Goal: Task Accomplishment & Management: Complete application form

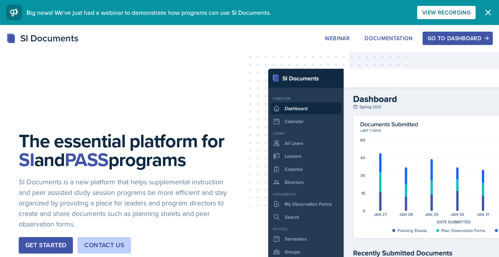
scroll to position [2314, 0]
click at [490, 8] on icon "button" at bounding box center [488, 12] width 9 height 9
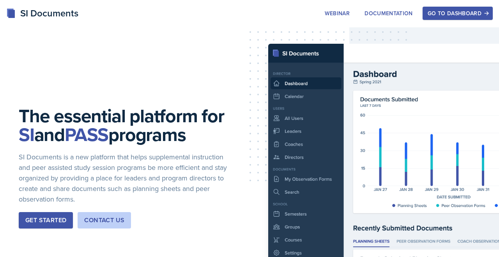
click at [468, 10] on div "Go to Dashboard" at bounding box center [458, 13] width 60 height 6
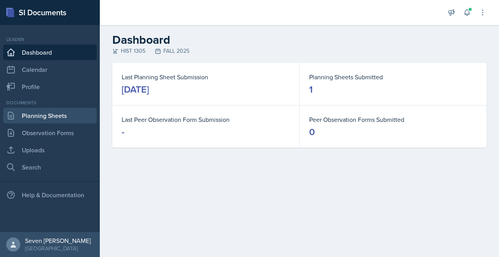
click at [58, 113] on link "Planning Sheets" at bounding box center [50, 116] width 94 height 16
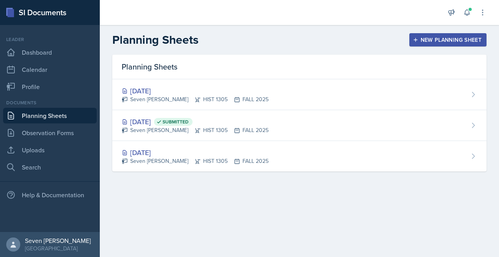
click at [448, 40] on div "New Planning Sheet" at bounding box center [447, 40] width 67 height 6
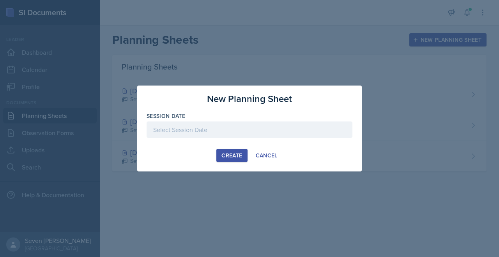
click at [182, 131] on div at bounding box center [250, 129] width 206 height 16
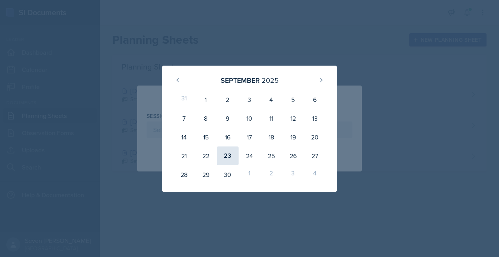
click at [228, 155] on div "23" at bounding box center [228, 155] width 22 height 19
type input "[DATE]"
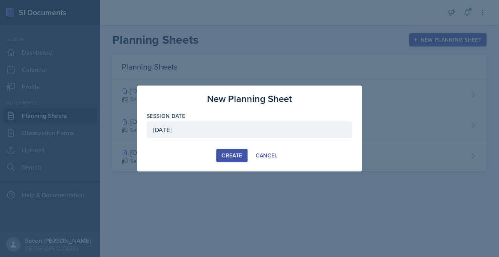
click at [235, 152] on div "Create" at bounding box center [231, 155] width 21 height 6
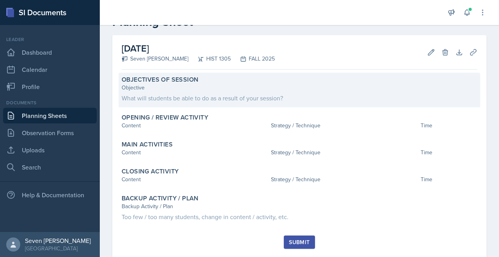
scroll to position [29, 0]
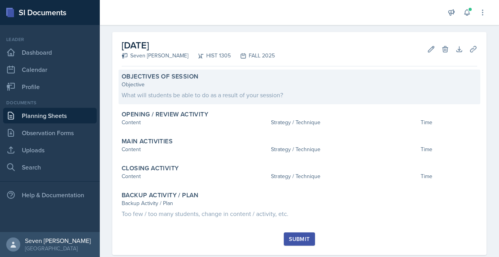
click at [210, 85] on div "Objective" at bounding box center [300, 84] width 356 height 8
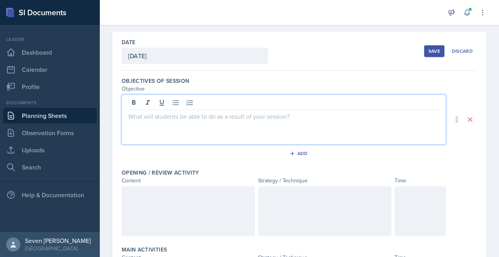
click at [211, 103] on div at bounding box center [284, 119] width 324 height 50
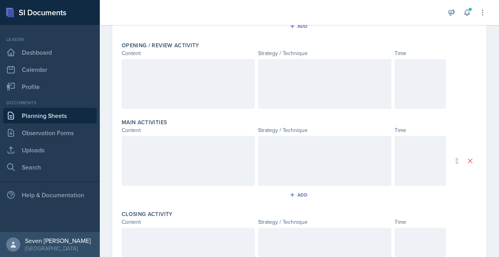
scroll to position [163, 0]
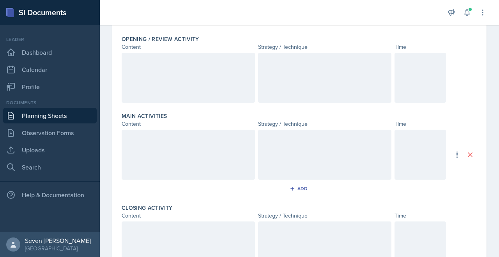
click at [201, 74] on div at bounding box center [188, 78] width 133 height 50
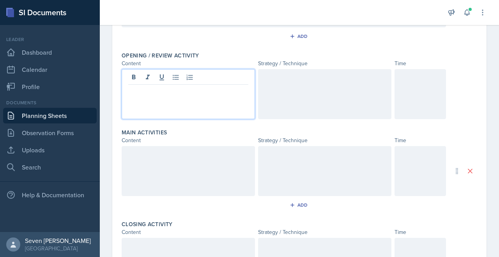
scroll to position [145, 0]
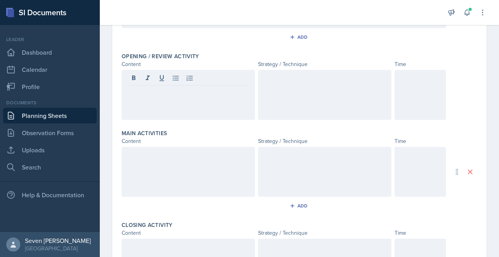
click at [166, 98] on div at bounding box center [188, 95] width 133 height 50
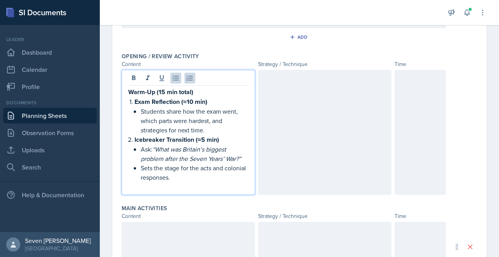
click at [280, 91] on div at bounding box center [324, 132] width 133 height 125
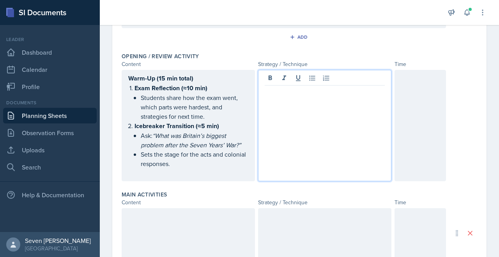
scroll to position [159, 0]
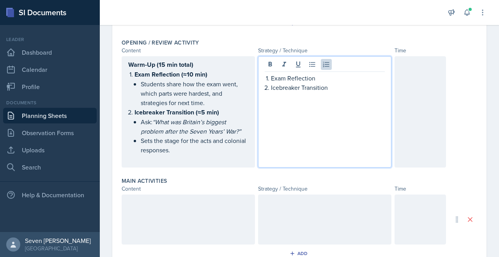
click at [327, 80] on p "Exam Reflection" at bounding box center [328, 77] width 114 height 9
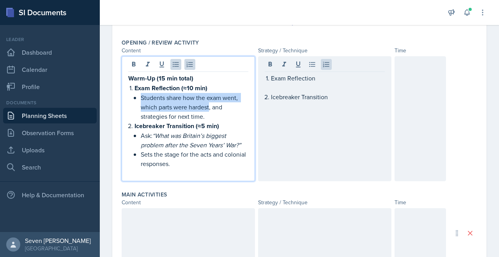
drag, startPoint x: 210, startPoint y: 104, endPoint x: 138, endPoint y: 99, distance: 71.5
type textarea "Students share how the exam went, which parts were hardest"
click at [138, 99] on li "Exam Reflection (≈10 min) Students share how the exam went, which parts were ha…" at bounding box center [192, 102] width 114 height 38
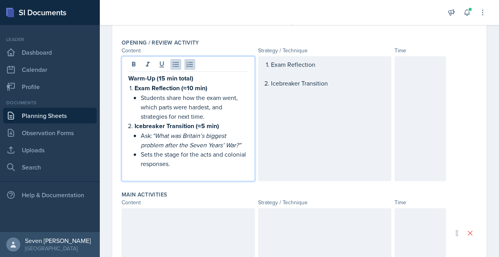
click at [208, 122] on strong "Icebreaker Transition (≈5 min)" at bounding box center [177, 125] width 85 height 9
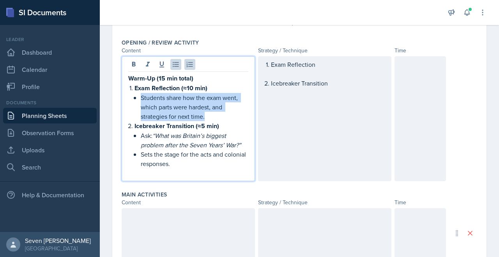
drag, startPoint x: 208, startPoint y: 117, endPoint x: 131, endPoint y: 98, distance: 79.5
click at [131, 98] on div "Warm-Up (15 min total) Exam Reflection (≈10 min) Students share how the exam we…" at bounding box center [188, 125] width 120 height 104
copy p "Students share how the exam went, which parts were hardest, and strategies for …"
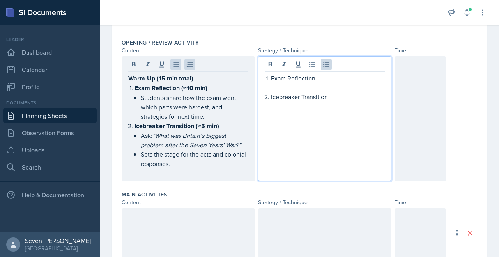
click at [285, 71] on div "Exam Reflection Icebreaker Transition" at bounding box center [324, 118] width 133 height 125
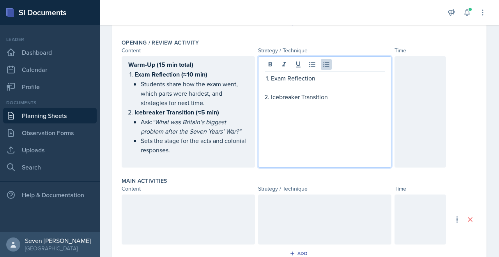
click at [282, 83] on p at bounding box center [328, 87] width 114 height 9
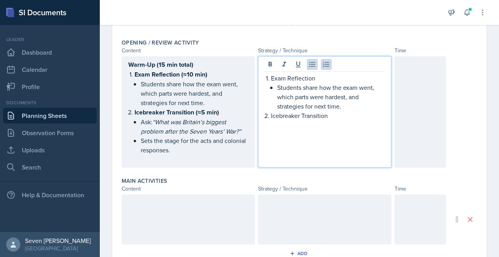
click at [275, 87] on li "Exam Reflection Students share how the exam went, which parts were hardest, and…" at bounding box center [328, 91] width 114 height 37
click at [311, 65] on icon at bounding box center [312, 64] width 8 height 8
click at [275, 83] on p "Students share how the exam went, which parts were hardest, and strategies for …" at bounding box center [328, 97] width 114 height 28
drag, startPoint x: 319, startPoint y: 77, endPoint x: 266, endPoint y: 77, distance: 52.6
click at [271, 77] on li "Exam Reflection" at bounding box center [328, 77] width 114 height 9
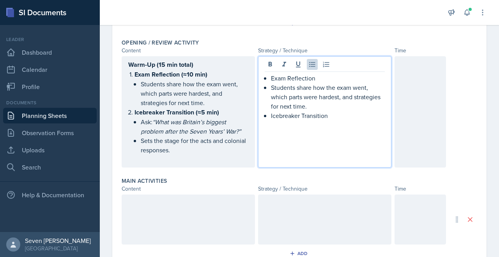
click at [269, 58] on div "Exam Reflection Students share how the exam went, which parts were hardest, and…" at bounding box center [324, 111] width 133 height 111
click at [269, 62] on icon at bounding box center [271, 64] width 4 height 5
click at [318, 71] on div at bounding box center [325, 65] width 120 height 13
click at [274, 78] on strong "Exam Reflection" at bounding box center [293, 78] width 45 height 9
click at [271, 79] on strong "Exam Reflection" at bounding box center [293, 78] width 45 height 9
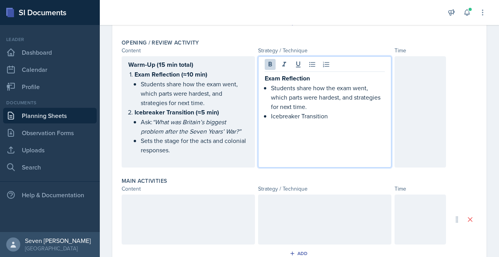
click at [322, 108] on p "Students share how the exam went, which parts were hardest, and strategies for …" at bounding box center [328, 97] width 114 height 28
click at [271, 124] on div "Exam Reflection Students share how the exam went, which parts were hardest, and…" at bounding box center [325, 101] width 120 height 57
click at [311, 66] on icon at bounding box center [312, 64] width 8 height 8
click at [270, 120] on div "Exam Reflection Students share how the exam went, which parts were hardest, and…" at bounding box center [325, 101] width 120 height 57
drag, startPoint x: 326, startPoint y: 125, endPoint x: 260, endPoint y: 124, distance: 65.9
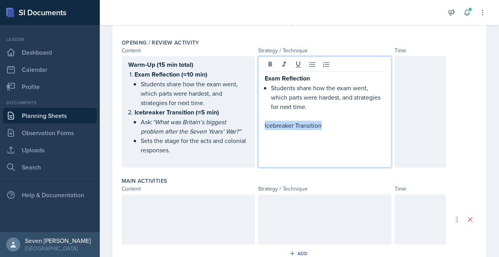
click at [260, 124] on div "Exam Reflection Students share how the exam went, which parts were hardest, and…" at bounding box center [324, 111] width 133 height 111
click at [269, 60] on button at bounding box center [270, 64] width 11 height 11
click at [208, 128] on li "Icebreaker Transition (≈5 min) Ask: “What was Britain’s biggest problem after t…" at bounding box center [192, 130] width 114 height 47
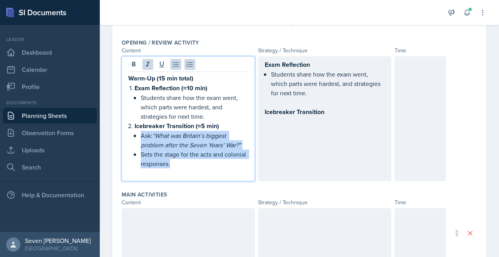
drag, startPoint x: 179, startPoint y: 166, endPoint x: 138, endPoint y: 138, distance: 50.1
click at [138, 138] on li "Icebreaker Transition (≈5 min) Ask: “What was Britain’s biggest problem after t…" at bounding box center [192, 144] width 114 height 47
copy ul "Ask: “What was Britain’s biggest problem after the Seven Years’ War?” Sets the …"
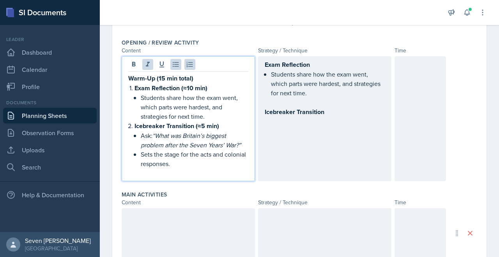
click at [311, 126] on div "Exam Reflection Students share how the exam went, which parts were hardest, and…" at bounding box center [324, 118] width 133 height 125
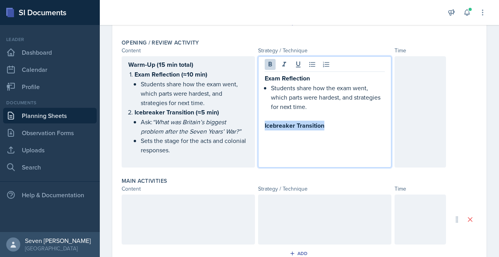
scroll to position [173, 0]
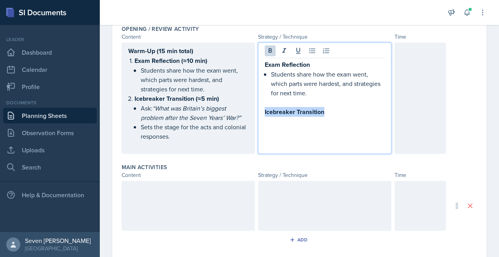
click at [335, 115] on p "Icebreaker Transition" at bounding box center [325, 112] width 120 height 10
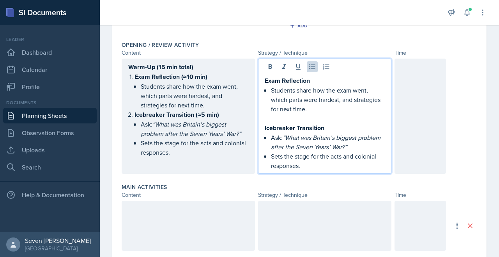
scroll to position [156, 0]
click at [413, 76] on div at bounding box center [420, 116] width 51 height 115
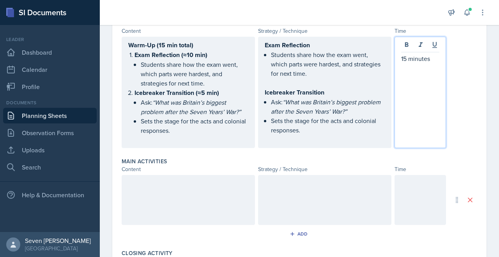
scroll to position [192, 0]
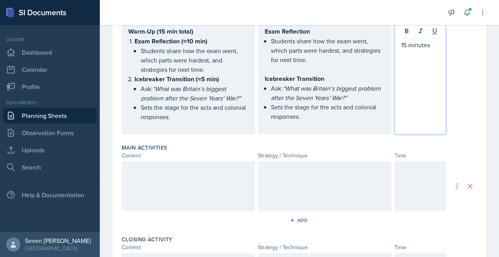
click at [305, 74] on p at bounding box center [328, 68] width 114 height 9
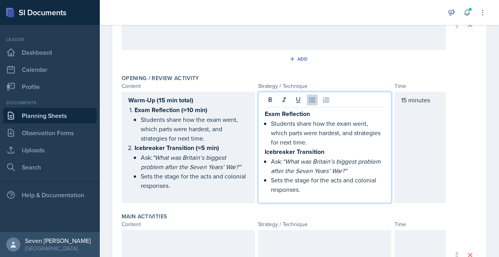
scroll to position [0, 0]
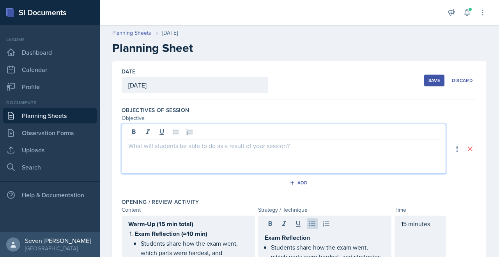
click at [156, 135] on div at bounding box center [284, 149] width 324 height 50
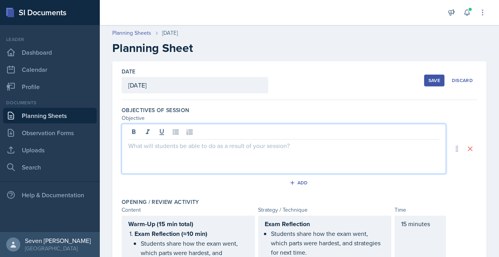
click at [136, 147] on p at bounding box center [283, 145] width 311 height 9
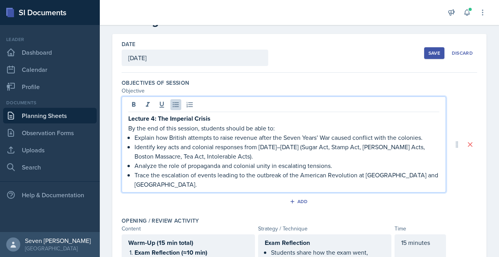
scroll to position [33, 0]
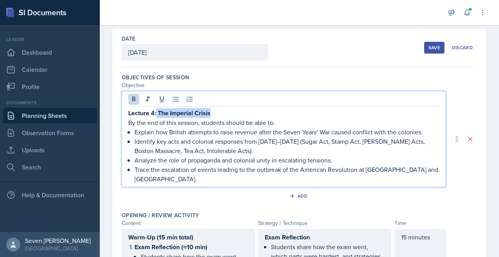
drag, startPoint x: 214, startPoint y: 113, endPoint x: 158, endPoint y: 112, distance: 57.0
click at [158, 112] on p "Lecture 4: The Imperial Crisis" at bounding box center [283, 113] width 311 height 10
click at [149, 97] on icon at bounding box center [148, 99] width 8 height 8
click at [249, 150] on p "Identify key acts and colonial responses from [DATE]–[DATE] (Sugar Act, Stamp A…" at bounding box center [287, 145] width 305 height 19
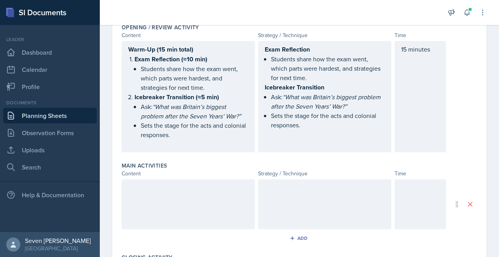
scroll to position [218, 0]
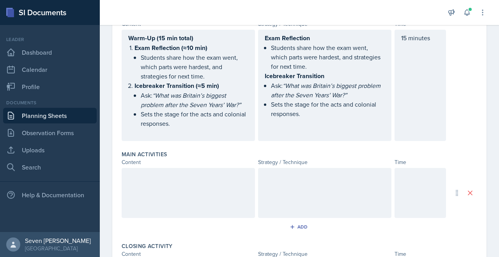
click at [328, 68] on p "Students share how the exam went, which parts were hardest, and strategies for …" at bounding box center [328, 57] width 114 height 28
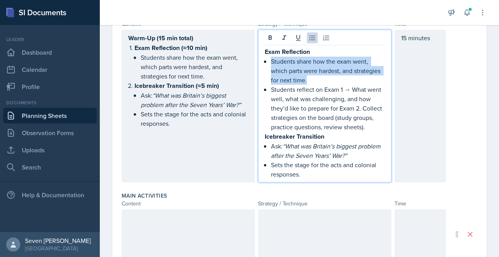
drag, startPoint x: 310, startPoint y: 70, endPoint x: 256, endPoint y: 53, distance: 56.7
click at [256, 53] on div "Warm-Up (15 min total) Exam Reflection (≈10 min) Students share how the exam we…" at bounding box center [284, 106] width 324 height 152
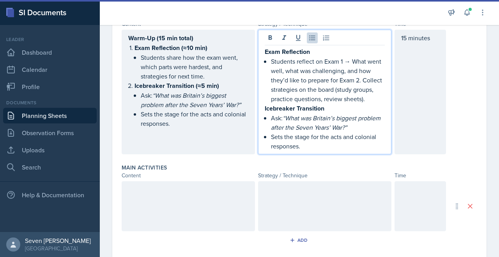
click at [314, 132] on p "Sets the stage for the acts and colonial responses." at bounding box center [328, 141] width 114 height 19
click at [362, 120] on p "Ask: “What was Britain’s biggest problem after the Seven Years’ War?”" at bounding box center [328, 122] width 114 height 19
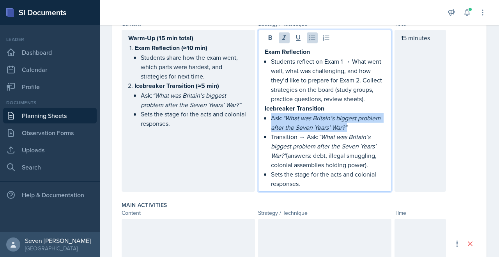
drag, startPoint x: 357, startPoint y: 115, endPoint x: 244, endPoint y: 110, distance: 112.5
click at [244, 109] on div "Warm-Up (15 min total) Exam Reflection (≈10 min) Students share how the exam we…" at bounding box center [284, 111] width 324 height 162
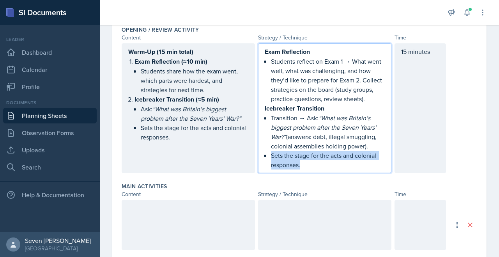
drag, startPoint x: 322, startPoint y: 158, endPoint x: 262, endPoint y: 147, distance: 61.0
click at [262, 147] on div "Exam Reflection Students reflect on Exam 1 → What went well, what was challengi…" at bounding box center [324, 107] width 133 height 129
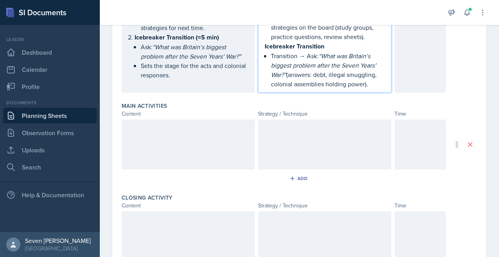
click at [170, 123] on p at bounding box center [188, 127] width 120 height 9
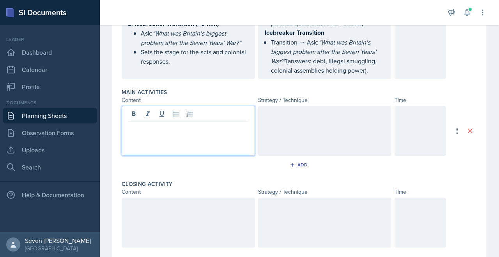
click at [140, 124] on div at bounding box center [188, 131] width 133 height 50
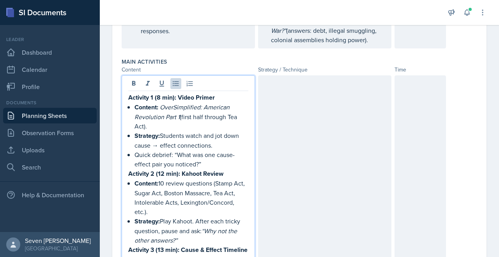
scroll to position [310, 0]
click at [165, 109] on em "OverSimplified: American Revolution Part 1" at bounding box center [183, 112] width 97 height 18
click at [175, 115] on p "Content: OverSimplified: American Revolution Part 1 (first half through Tea Act…" at bounding box center [192, 117] width 114 height 28
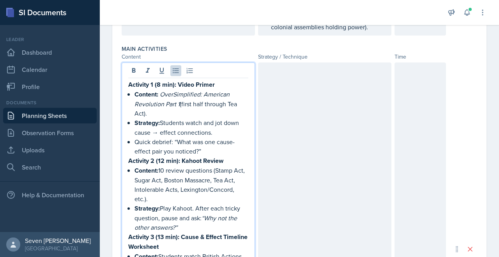
scroll to position [323, 0]
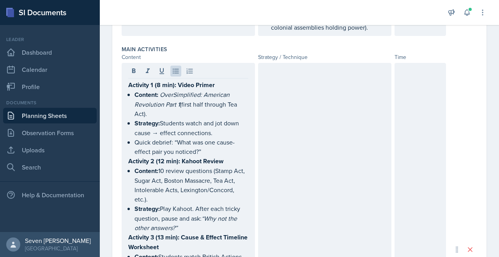
click at [288, 69] on div at bounding box center [324, 249] width 133 height 372
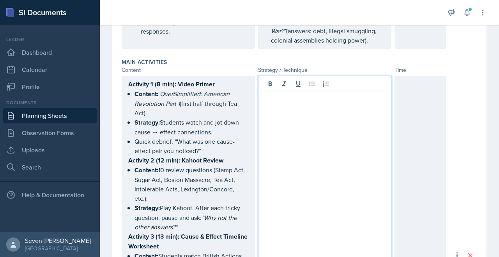
scroll to position [299, 0]
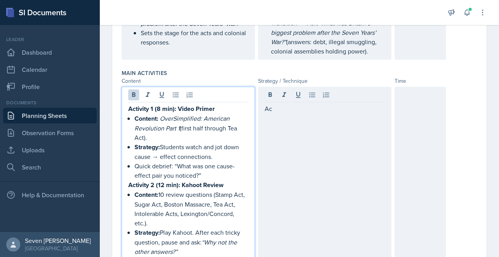
drag, startPoint x: 218, startPoint y: 86, endPoint x: 122, endPoint y: 90, distance: 96.8
drag, startPoint x: 219, startPoint y: 98, endPoint x: 123, endPoint y: 99, distance: 95.9
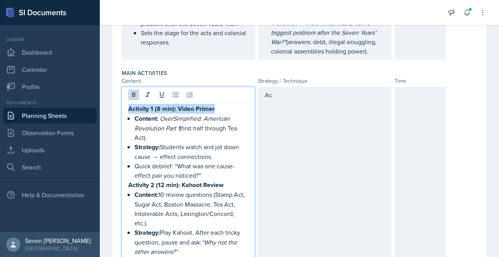
click at [175, 104] on strong "Activity 1 (8 min): Video Primer" at bounding box center [171, 108] width 87 height 9
drag, startPoint x: 178, startPoint y: 98, endPoint x: 122, endPoint y: 98, distance: 56.2
copy strong "Activity 1 (8 min):"
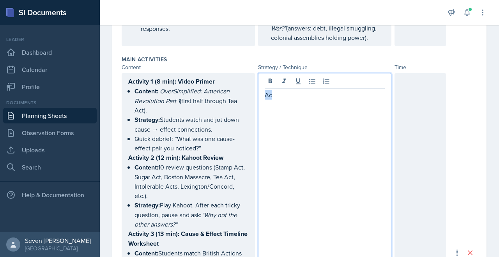
drag, startPoint x: 277, startPoint y: 87, endPoint x: 243, endPoint y: 88, distance: 34.7
click at [243, 88] on div "Activity 1 (8 min): Video Primer Content: OverSimplified: American Revolution P…" at bounding box center [284, 252] width 324 height 359
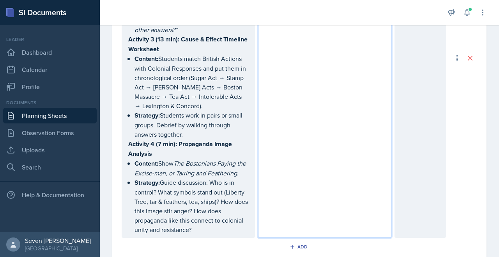
scroll to position [521, 0]
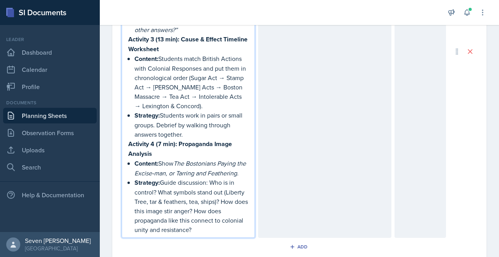
drag, startPoint x: 198, startPoint y: 217, endPoint x: 122, endPoint y: 63, distance: 171.2
click at [120, 7] on div "Announcements New Announcement Title Message Create Notifications [DATE] 3:29 P…" at bounding box center [299, 128] width 399 height 257
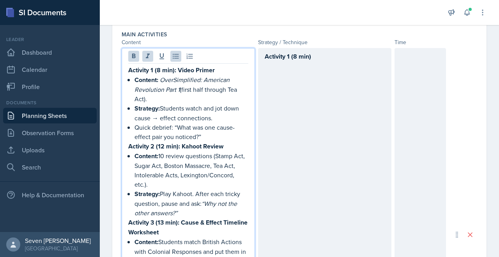
scroll to position [334, 0]
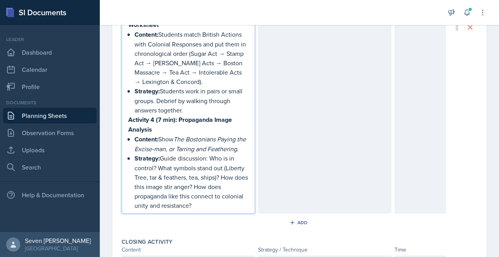
drag, startPoint x: 129, startPoint y: 65, endPoint x: 224, endPoint y: 204, distance: 168.5
click at [224, 204] on div "Main Activities Content Strategy / Technique Time Activity 1 (8 min): Video Pri…" at bounding box center [300, 27] width 356 height 414
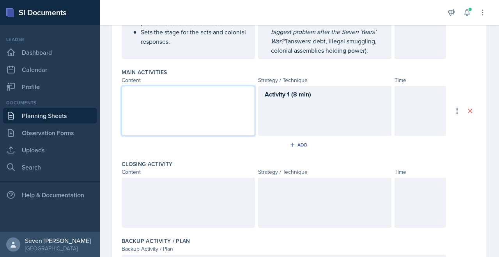
scroll to position [277, 0]
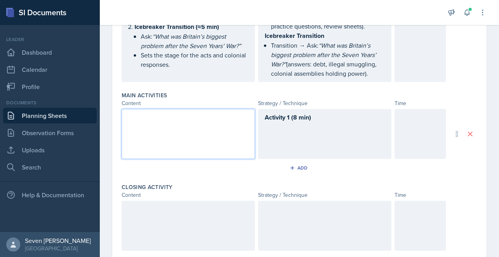
click at [135, 112] on p at bounding box center [188, 116] width 120 height 9
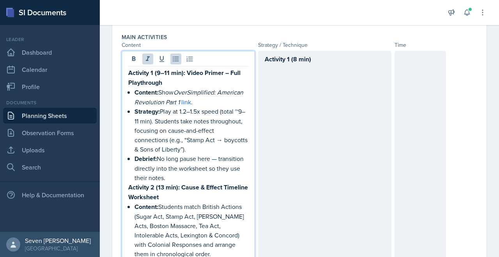
scroll to position [336, 0]
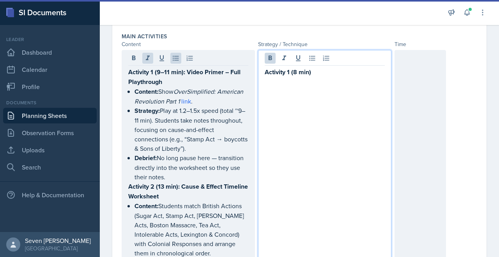
click at [312, 67] on p "Activity 1 (8 min)" at bounding box center [325, 72] width 120 height 10
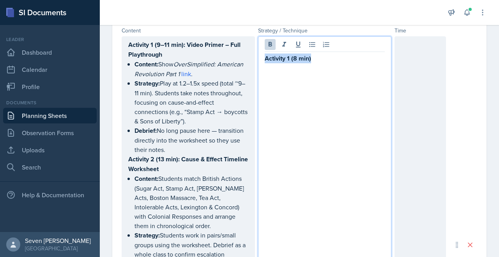
drag, startPoint x: 320, startPoint y: 49, endPoint x: 229, endPoint y: 49, distance: 90.9
click at [229, 49] on div "Activity 1 (9–11 min): Video Primer – Full Playthrough Content: Show OverSimpli…" at bounding box center [284, 244] width 324 height 416
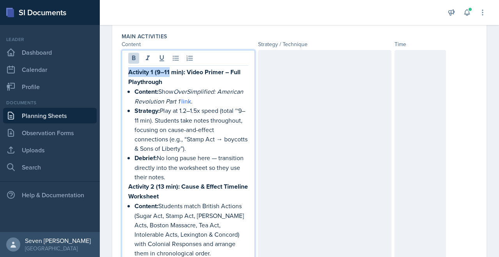
drag, startPoint x: 170, startPoint y: 59, endPoint x: 120, endPoint y: 66, distance: 50.8
click at [119, 66] on div "Date [DATE] [DATE] 31 1 2 3 4 5 6 7 8 9 10 11 12 13 14 15 16 17 18 19 20 21 22 …" at bounding box center [299, 192] width 374 height 935
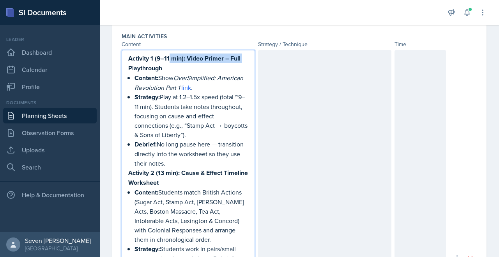
scroll to position [322, 0]
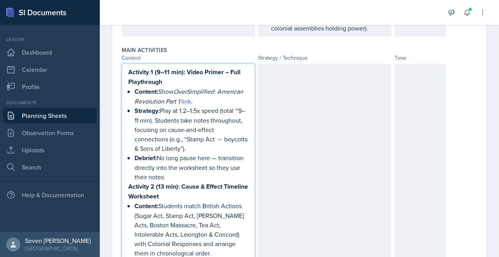
click at [161, 67] on strong "Activity 1 (9–11 min): Video Primer – Full Playthrough" at bounding box center [185, 76] width 114 height 19
drag, startPoint x: 154, startPoint y: 62, endPoint x: 110, endPoint y: 61, distance: 44.5
click at [110, 61] on div "Date [DATE] [DATE] 31 1 2 3 4 5 6 7 8 9 10 11 12 13 14 15 16 17 18 19 20 21 22 …" at bounding box center [299, 209] width 399 height 940
copy strong "Activity 1"
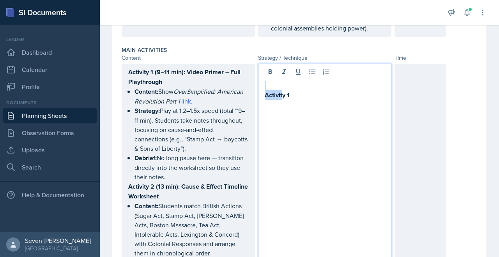
click at [283, 90] on p "Activity 1" at bounding box center [325, 95] width 120 height 10
click at [299, 81] on p "Activity 1" at bounding box center [325, 86] width 120 height 10
click at [315, 68] on icon at bounding box center [312, 72] width 8 height 8
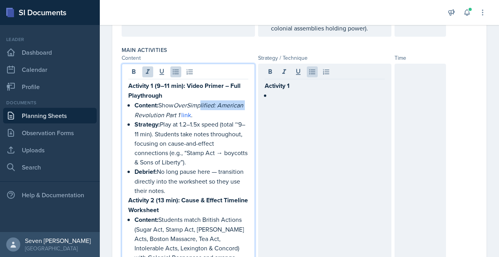
drag, startPoint x: 204, startPoint y: 90, endPoint x: 134, endPoint y: 99, distance: 70.7
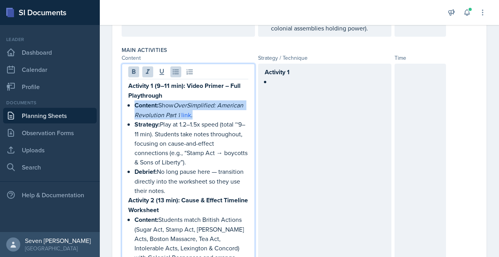
drag, startPoint x: 200, startPoint y: 107, endPoint x: 128, endPoint y: 98, distance: 72.6
copy p "Content: Show OverSimplified: American Revolution Part 1 link ."
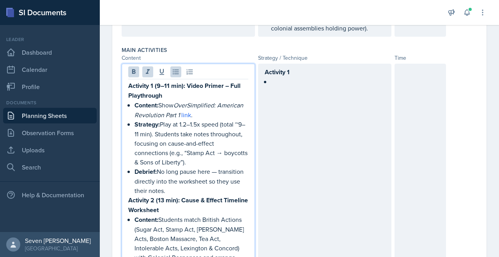
click at [299, 80] on div "Activity 1" at bounding box center [325, 81] width 120 height 28
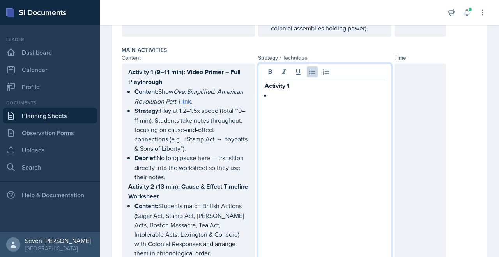
click at [279, 90] on p at bounding box center [328, 94] width 114 height 9
click at [273, 91] on strong "Content:" at bounding box center [283, 95] width 24 height 9
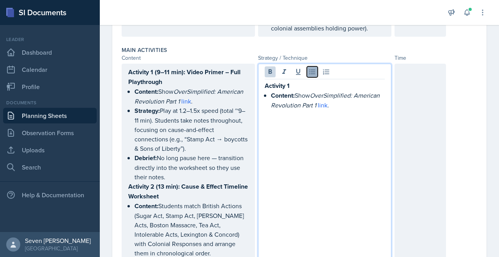
click at [315, 68] on icon at bounding box center [312, 72] width 8 height 8
click at [337, 110] on p at bounding box center [325, 114] width 120 height 9
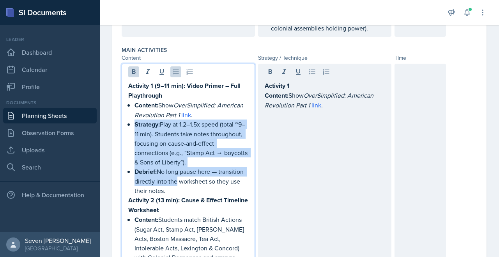
drag, startPoint x: 173, startPoint y: 165, endPoint x: 129, endPoint y: 115, distance: 66.3
click at [135, 115] on ul "Content: Show OverSimplified: American Revolution Part 1 link . Strategy: Play …" at bounding box center [192, 147] width 114 height 95
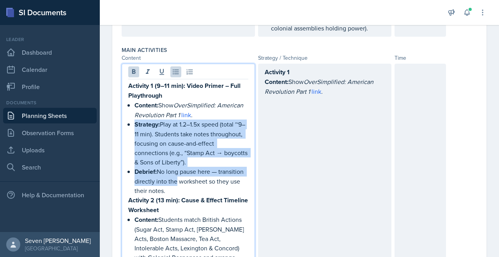
copy ul "Strategy: Play at 1.2–1.5x speed (total ~9–11 min). Students take notes through…"
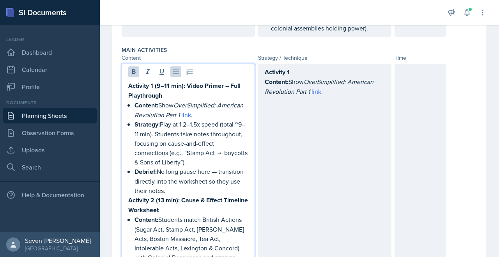
click at [369, 90] on div "Activity 1 Content: Show OverSimplified: American Revolution Part 1 link ." at bounding box center [325, 86] width 120 height 38
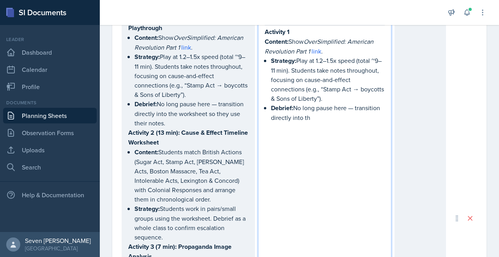
scroll to position [375, 0]
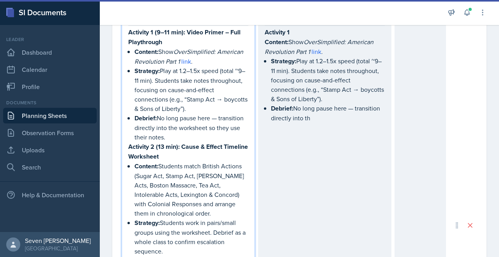
click at [161, 113] on p "Debrief: No long pause here — transition directly into the worksheet so they us…" at bounding box center [192, 127] width 114 height 28
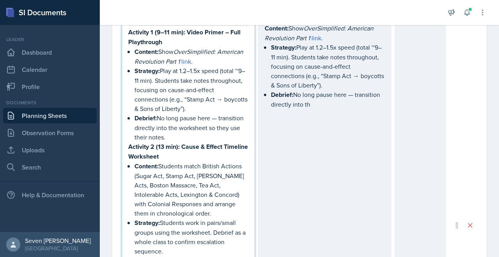
drag, startPoint x: 173, startPoint y: 117, endPoint x: 201, endPoint y: 126, distance: 29.8
click at [201, 126] on p "Debrief: No long pause here — transition directly into the worksheet so they us…" at bounding box center [192, 127] width 114 height 28
copy p "e worksheet so they use their notes."
click at [324, 94] on p "Debrief: No long pause here — transition directly into th" at bounding box center [328, 99] width 114 height 19
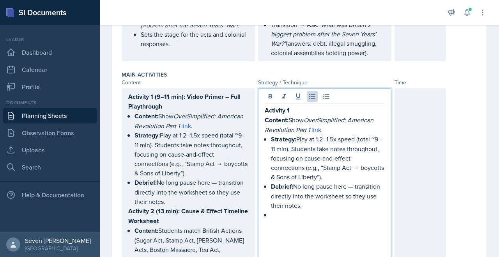
scroll to position [283, 0]
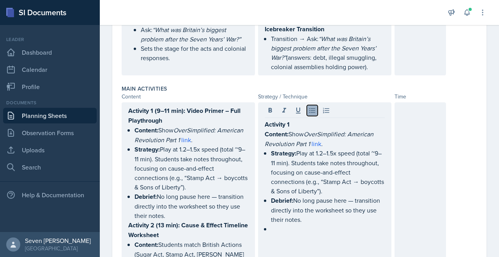
click at [311, 106] on icon at bounding box center [312, 110] width 8 height 8
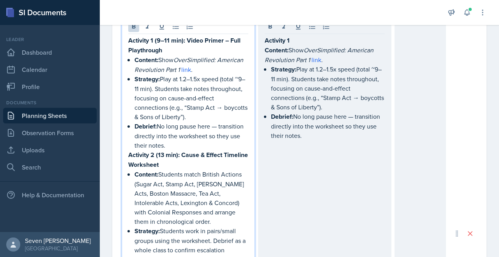
scroll to position [381, 0]
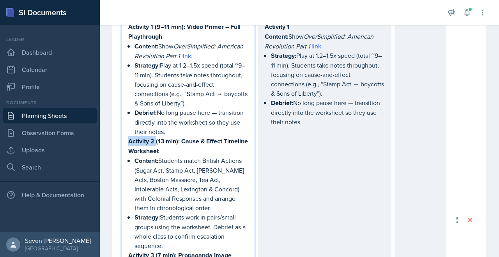
drag, startPoint x: 156, startPoint y: 129, endPoint x: 125, endPoint y: 130, distance: 30.8
click at [125, 130] on div "Activity 1 (9–11 min): Video Primer – Full Playthrough Content: Show OverSimpli…" at bounding box center [188, 220] width 133 height 430
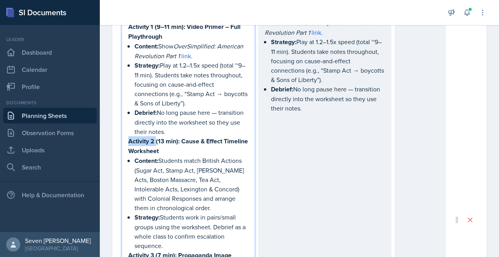
copy strong "Activity 2"
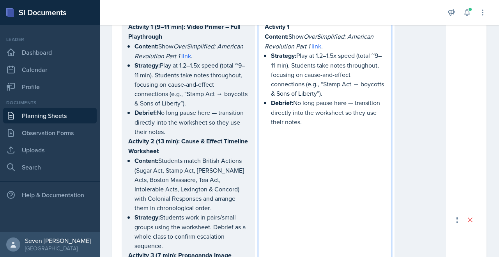
click at [273, 111] on div "Activity 1 Content: Show OverSimplified: American Revolution Part 1 link . Stra…" at bounding box center [325, 83] width 120 height 123
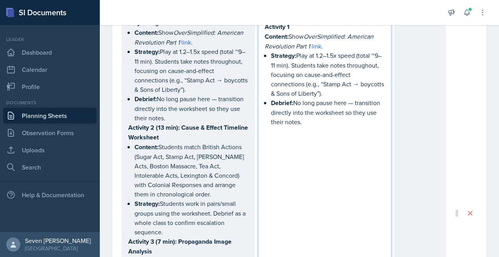
click at [269, 136] on p at bounding box center [325, 140] width 120 height 9
click at [277, 126] on p at bounding box center [325, 130] width 120 height 9
click at [294, 128] on div "Activity 1 Content: Show OverSimplified: American Revolution Part 1 link . Stra…" at bounding box center [324, 213] width 133 height 416
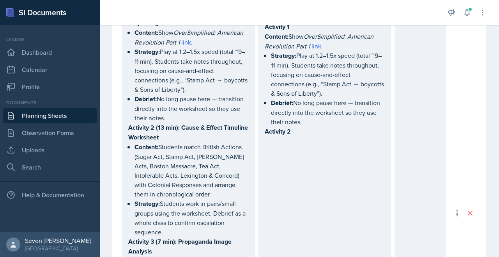
click at [298, 136] on div "Activity 1 Content: Show OverSimplified: American Revolution Part 1 link . Stra…" at bounding box center [324, 213] width 133 height 416
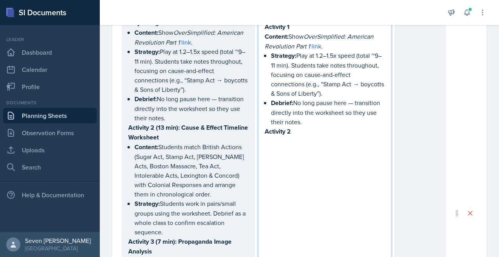
click at [301, 126] on p "Activity 2" at bounding box center [325, 131] width 120 height 10
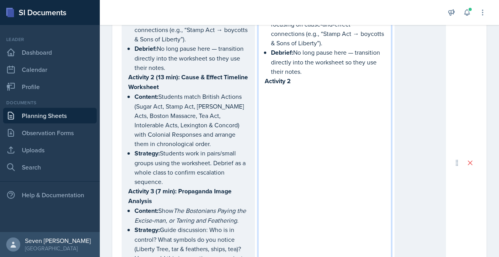
scroll to position [445, 0]
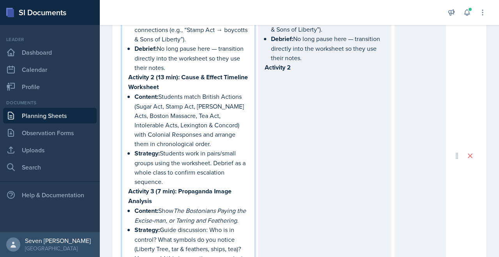
drag, startPoint x: 168, startPoint y: 173, endPoint x: 120, endPoint y: 86, distance: 99.3
click at [120, 86] on div "Date [DATE] [DATE] 31 1 2 3 4 5 6 7 8 9 10 11 12 13 14 15 16 17 18 19 20 21 22 …" at bounding box center [299, 83] width 374 height 935
copy ul "Content: Students match British Actions (Sugar Act, Stamp Act, [PERSON_NAME] Ac…"
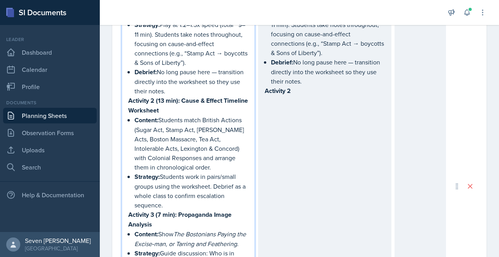
click at [263, 95] on div "Activity 1 Content: Show OverSimplified: American Revolution Part 1 link . Stra…" at bounding box center [324, 186] width 133 height 416
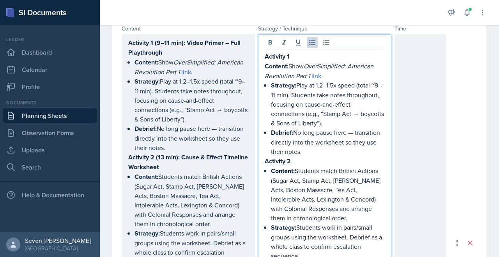
scroll to position [345, 0]
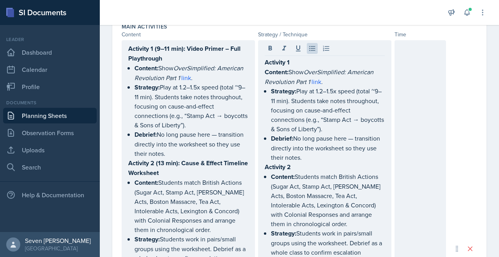
click at [262, 60] on div "Activity 1 Content: Show OverSimplified: American Revolution Part 1 link . Stra…" at bounding box center [324, 248] width 133 height 416
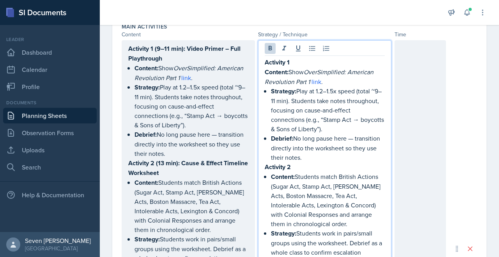
click at [265, 67] on strong "Content:" at bounding box center [277, 71] width 24 height 9
click at [313, 44] on icon at bounding box center [312, 48] width 8 height 8
click at [315, 110] on p "Strategy: Play at 1.2–1.5x speed (total ~9–11 min). Students take notes through…" at bounding box center [328, 109] width 114 height 47
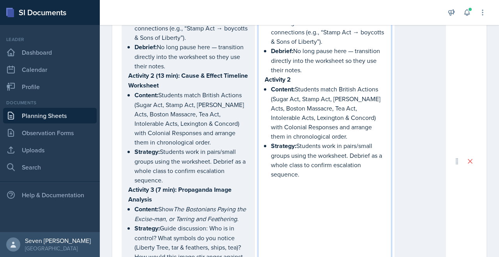
scroll to position [434, 0]
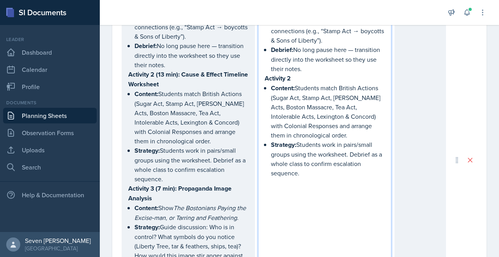
click at [301, 159] on p "Strategy: Students work in pairs/small groups using the worksheet. Debrief as a…" at bounding box center [328, 159] width 114 height 38
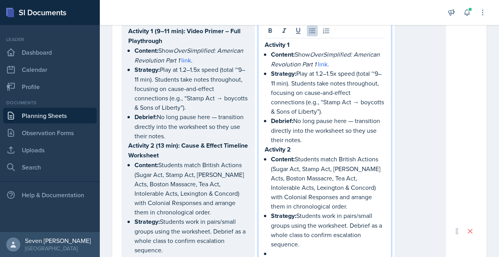
scroll to position [312, 0]
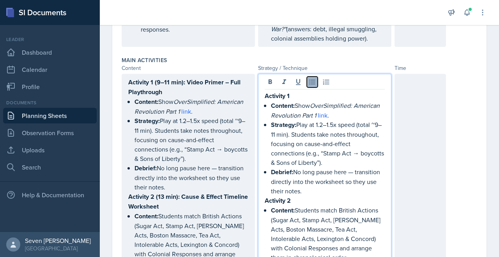
click at [315, 78] on icon at bounding box center [312, 82] width 8 height 8
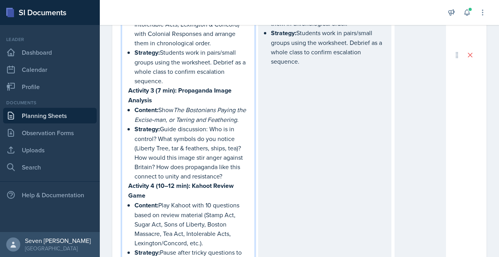
scroll to position [559, 0]
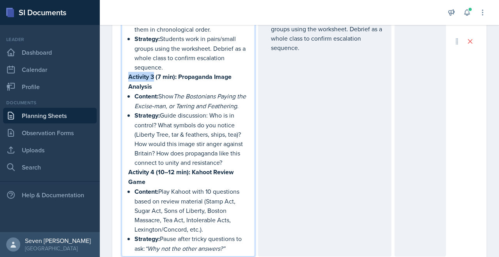
drag, startPoint x: 155, startPoint y: 66, endPoint x: 124, endPoint y: 64, distance: 31.6
click at [123, 64] on div "Activity 1 (9–11 min): Video Primer – Full Playthrough Content: Show OverSimpli…" at bounding box center [188, 41] width 133 height 430
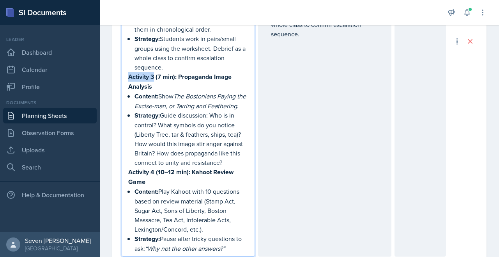
copy strong "Activity 3"
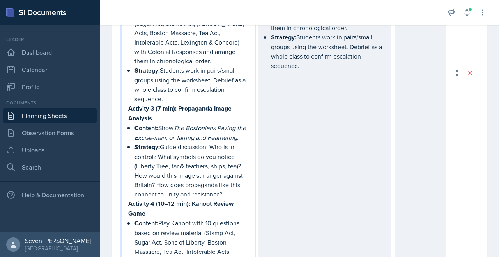
click at [273, 70] on div "Activity 1 Content: Show OverSimplified: American Revolution Part 1 link . Stra…" at bounding box center [324, 73] width 133 height 430
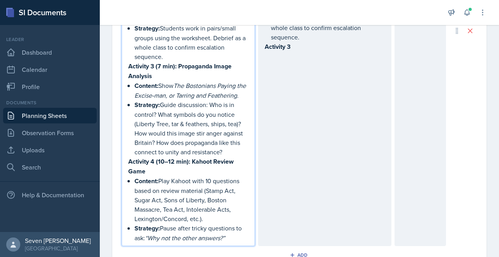
scroll to position [583, 0]
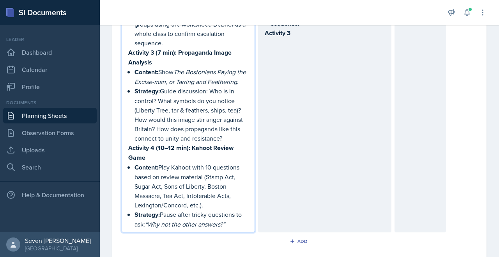
drag, startPoint x: 226, startPoint y: 136, endPoint x: 121, endPoint y: 62, distance: 128.2
click at [122, 62] on div "Activity 1 (9–11 min): Video Primer – Full Playthrough Content: Show OverSimpli…" at bounding box center [188, 17] width 133 height 430
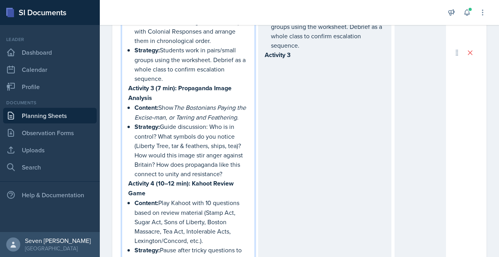
scroll to position [561, 0]
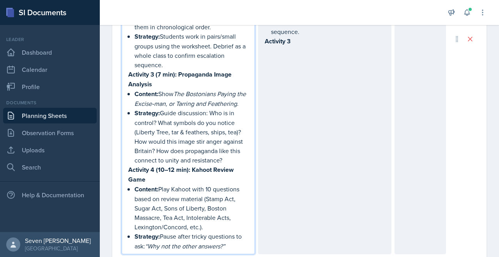
click at [303, 51] on p at bounding box center [325, 50] width 120 height 9
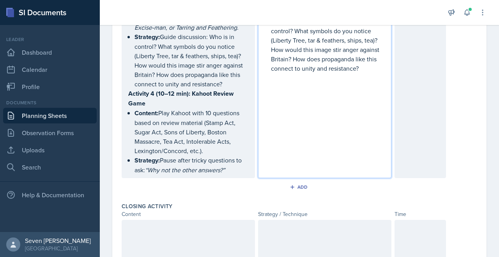
click at [185, 108] on p "Content: Play Kahoot with 10 questions based on review material (Stamp Act, Sug…" at bounding box center [192, 131] width 114 height 47
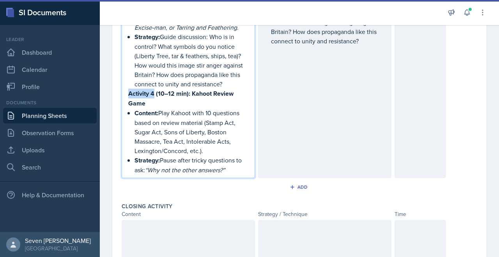
drag, startPoint x: 155, startPoint y: 88, endPoint x: 125, endPoint y: 89, distance: 29.6
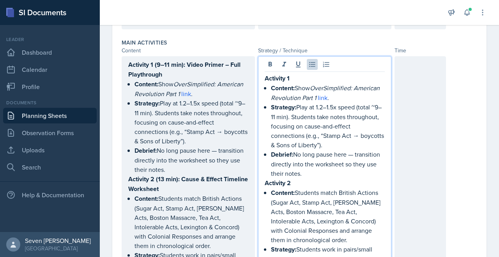
scroll to position [300, 0]
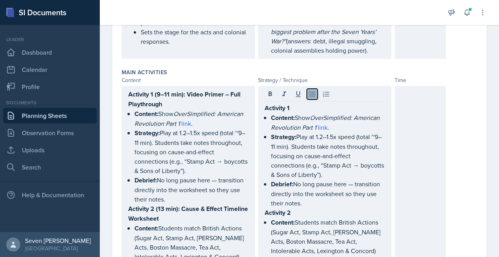
click at [309, 90] on icon at bounding box center [312, 94] width 8 height 8
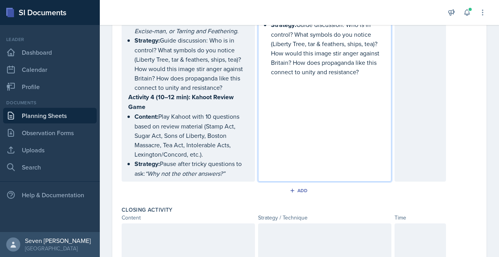
scroll to position [617, 0]
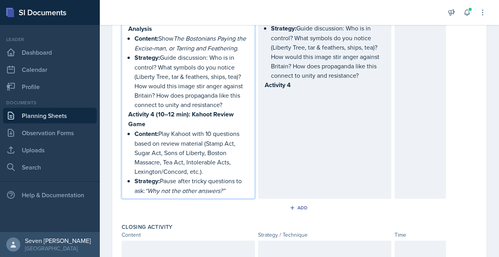
drag, startPoint x: 229, startPoint y: 172, endPoint x: 119, endPoint y: 129, distance: 118.6
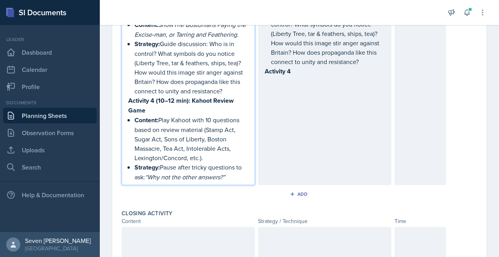
scroll to position [603, 0]
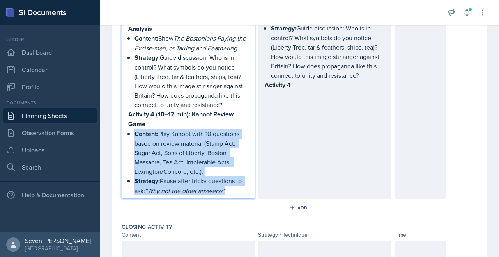
drag, startPoint x: 135, startPoint y: 129, endPoint x: 232, endPoint y: 192, distance: 114.8
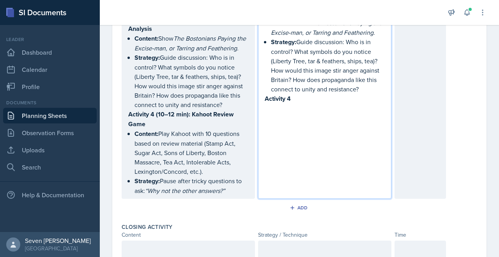
click at [265, 103] on p at bounding box center [325, 107] width 120 height 9
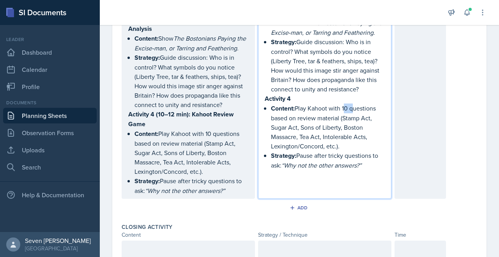
drag, startPoint x: 345, startPoint y: 105, endPoint x: 351, endPoint y: 105, distance: 6.3
click at [351, 105] on p "Content: Play Kahoot with 10 questions based on review material (Stamp Act, Sug…" at bounding box center [328, 126] width 114 height 47
click at [353, 143] on p "Content: Play Kahoot with questions based on review material (Stamp Act, Sugar …" at bounding box center [328, 126] width 114 height 47
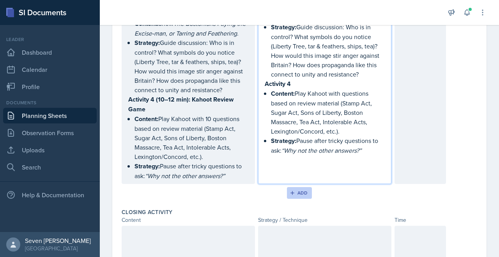
scroll to position [615, 0]
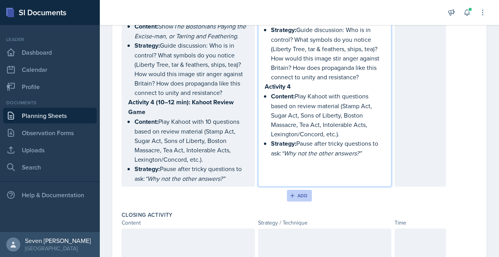
click at [299, 193] on div "Add" at bounding box center [299, 195] width 17 height 6
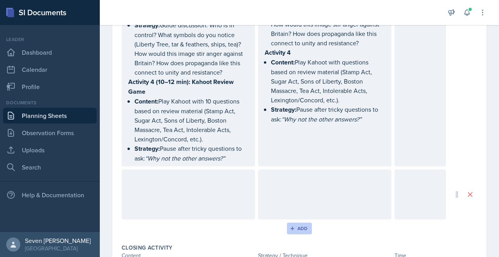
scroll to position [647, 0]
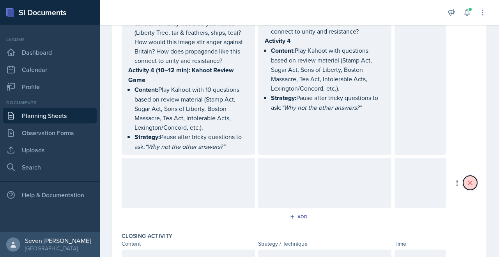
click at [469, 179] on icon at bounding box center [470, 183] width 8 height 8
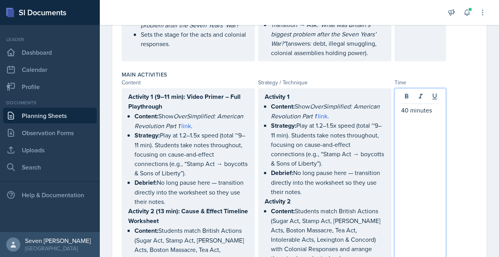
scroll to position [311, 0]
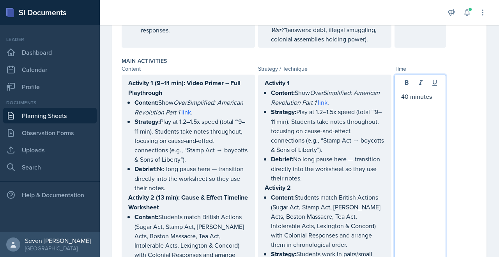
click at [182, 85] on strong "Activity 1 (9–11 min): Video Primer – Full Playthrough" at bounding box center [185, 87] width 114 height 19
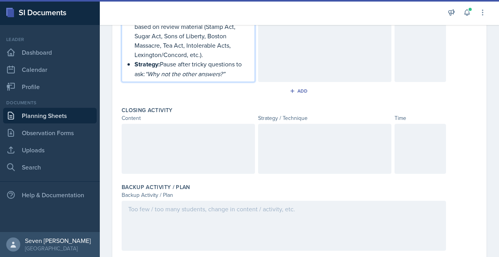
scroll to position [735, 0]
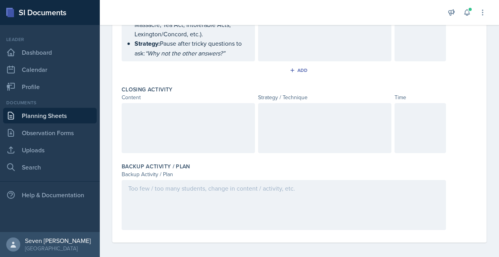
click at [152, 193] on div at bounding box center [284, 205] width 324 height 50
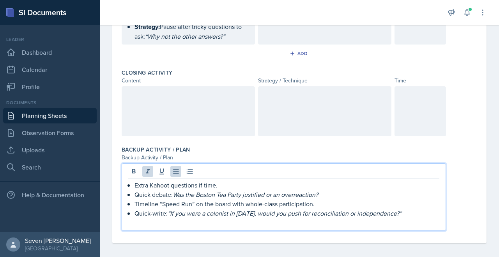
scroll to position [758, 0]
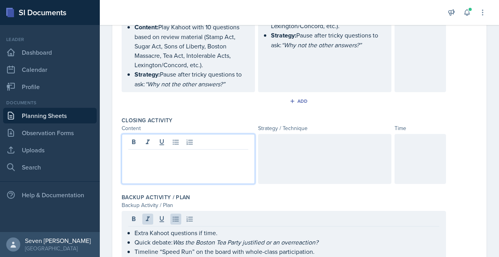
click at [158, 151] on p at bounding box center [188, 155] width 120 height 9
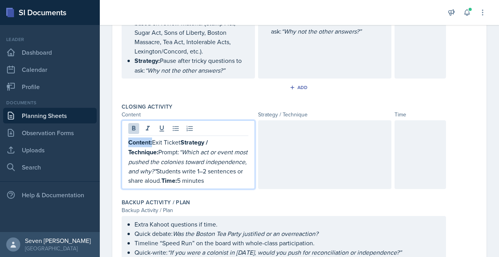
drag, startPoint x: 153, startPoint y: 138, endPoint x: 114, endPoint y: 138, distance: 39.0
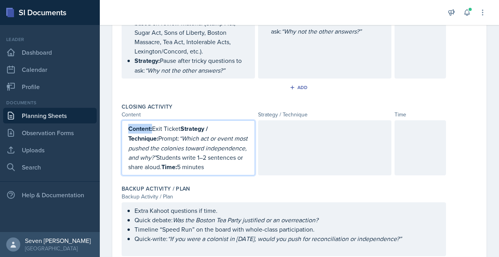
scroll to position [710, 0]
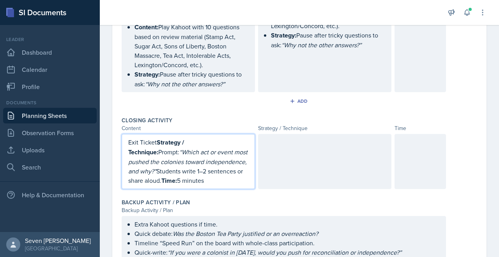
click at [158, 138] on strong "Strategy / Technique:" at bounding box center [156, 147] width 57 height 19
drag, startPoint x: 162, startPoint y: 138, endPoint x: 129, endPoint y: 138, distance: 33.1
click at [129, 138] on p "Exit Ticket" at bounding box center [188, 141] width 120 height 9
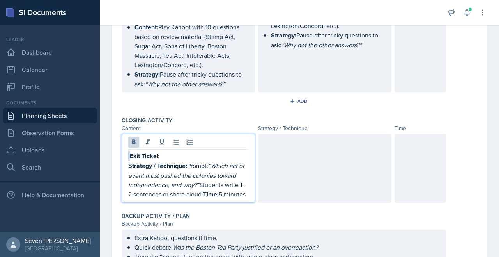
scroll to position [723, 0]
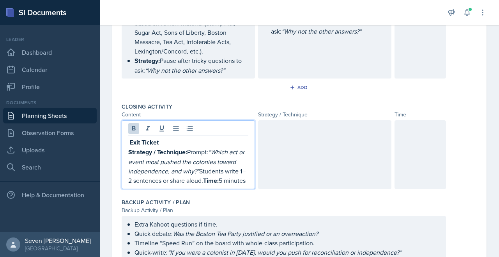
click at [159, 141] on p "Exit Ticket" at bounding box center [188, 142] width 120 height 10
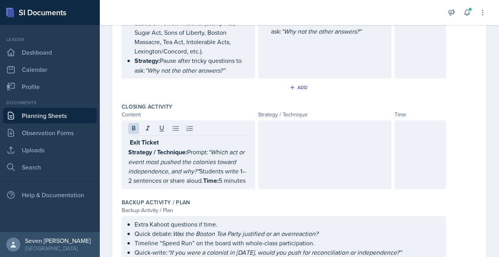
drag, startPoint x: 144, startPoint y: 147, endPoint x: 251, endPoint y: 174, distance: 109.8
click at [250, 182] on div "Exit Ticket Strategy / Technique: Prompt: “Which act or event most pushed the c…" at bounding box center [188, 154] width 133 height 69
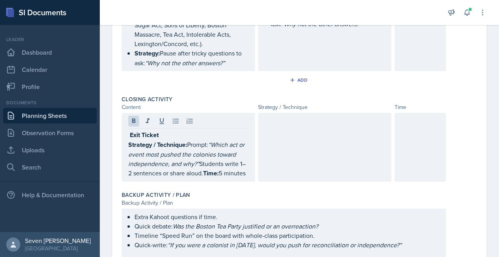
click at [424, 133] on div at bounding box center [420, 147] width 51 height 69
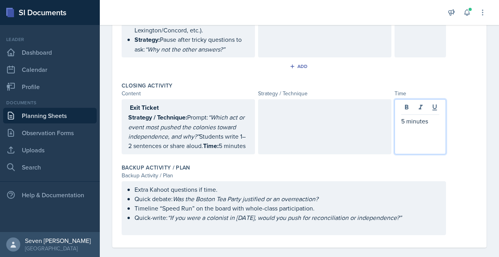
click at [299, 115] on div at bounding box center [324, 126] width 133 height 55
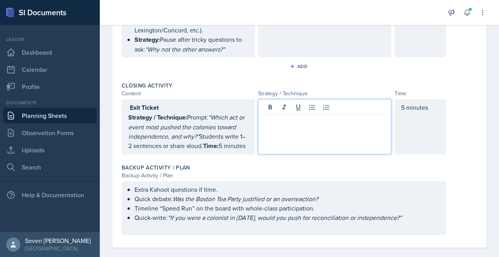
scroll to position [749, 0]
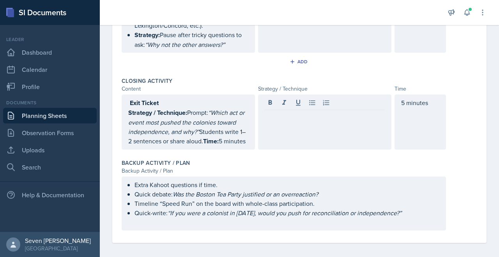
drag, startPoint x: 127, startPoint y: 109, endPoint x: 247, endPoint y: 133, distance: 122.1
click at [247, 133] on div "Exit Ticket Strategy / Technique: Prompt: “Which act or event most pushed the c…" at bounding box center [188, 121] width 133 height 55
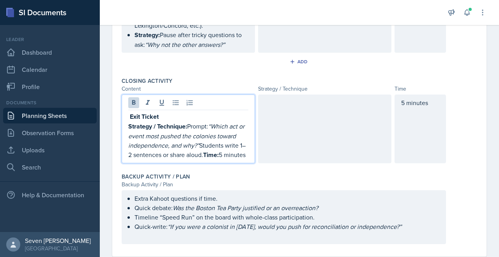
scroll to position [763, 0]
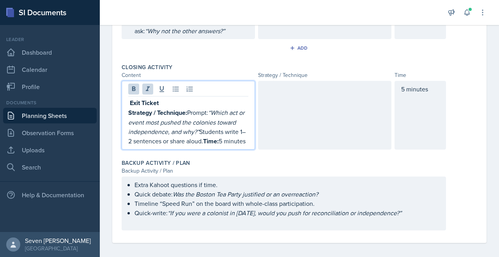
drag, startPoint x: 249, startPoint y: 137, endPoint x: 118, endPoint y: 110, distance: 133.9
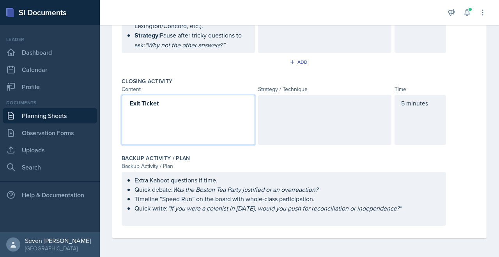
scroll to position [744, 0]
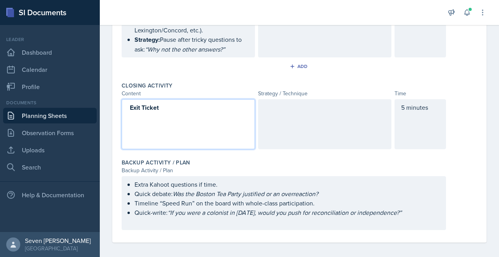
click at [283, 107] on div at bounding box center [324, 124] width 133 height 50
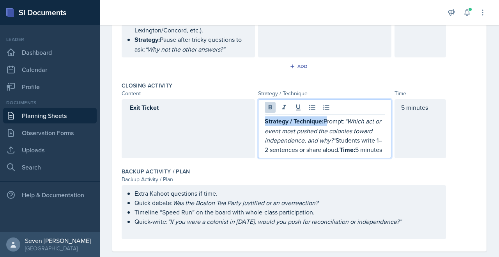
drag, startPoint x: 325, startPoint y: 116, endPoint x: 258, endPoint y: 115, distance: 67.5
click at [258, 115] on div "Exit Ticket Strategy / Technique: Prompt: “Which act or event most pushed the c…" at bounding box center [284, 128] width 324 height 59
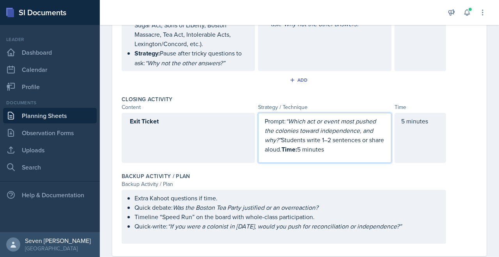
drag, startPoint x: 288, startPoint y: 118, endPoint x: 250, endPoint y: 118, distance: 37.8
click at [250, 118] on div "Exit Ticket Prompt: “Which act or event most pushed the colonies toward indepen…" at bounding box center [284, 138] width 324 height 50
click at [345, 146] on p "Prompt: “Which act or event most pushed the colonies toward independence, and w…" at bounding box center [325, 135] width 120 height 38
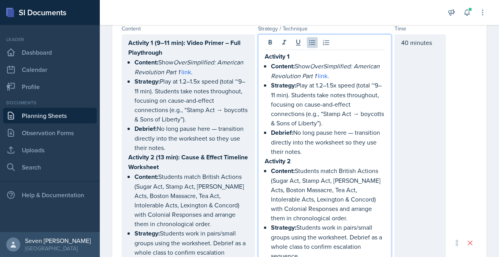
scroll to position [365, 0]
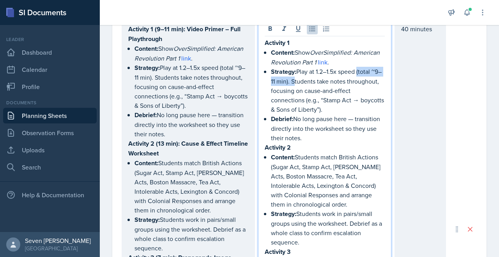
drag, startPoint x: 358, startPoint y: 60, endPoint x: 291, endPoint y: 73, distance: 67.9
click at [291, 73] on p "Strategy: Play at 1.2–1.5x speed (total ~9–11 min). Students take notes through…" at bounding box center [328, 90] width 114 height 47
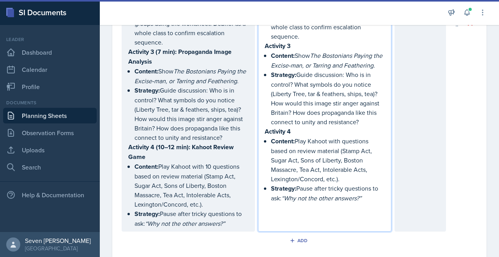
scroll to position [576, 0]
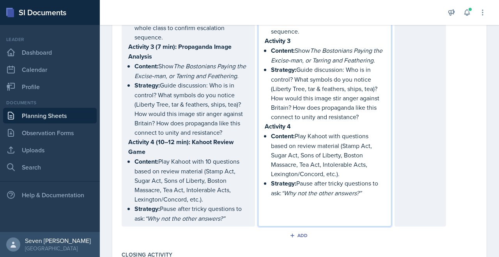
click at [299, 124] on p "Activity 4" at bounding box center [325, 126] width 120 height 10
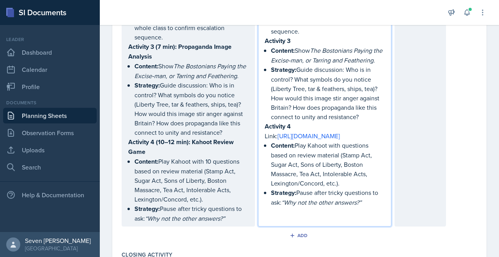
click at [265, 133] on p "Link: [URL][DOMAIN_NAME]" at bounding box center [325, 135] width 120 height 9
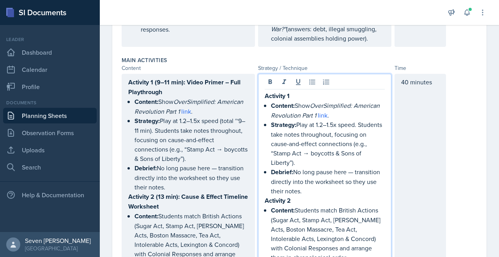
scroll to position [310, 0]
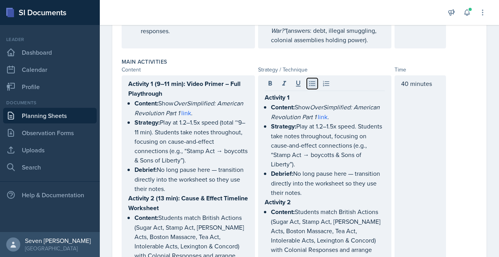
click at [312, 80] on icon at bounding box center [312, 84] width 8 height 8
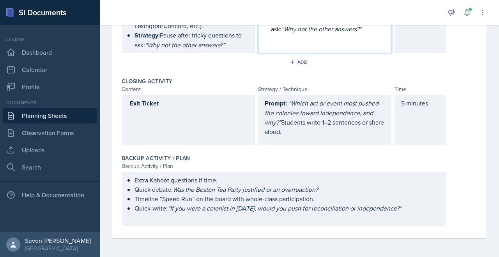
scroll to position [757, 0]
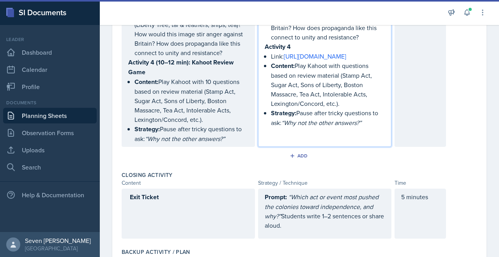
click at [134, 197] on div "Exit Ticket" at bounding box center [188, 213] width 133 height 50
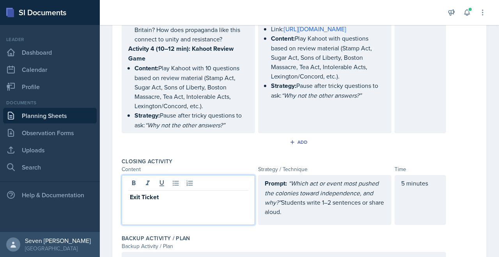
click at [129, 193] on p "Exit Ticket" at bounding box center [188, 197] width 120 height 10
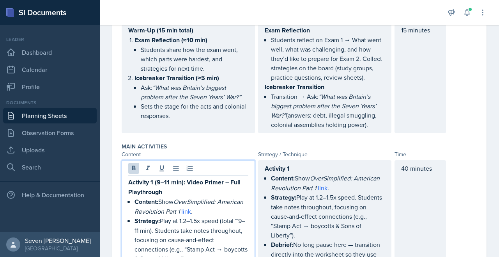
scroll to position [239, 0]
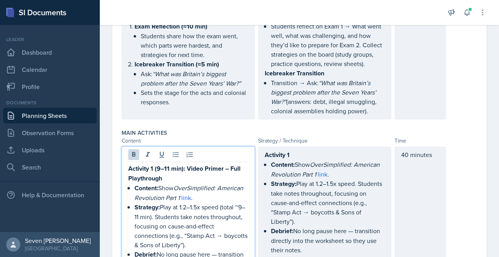
click at [188, 164] on strong "Activity 1 (9–11 min): Video Primer – Full Playthrough" at bounding box center [185, 173] width 114 height 19
drag, startPoint x: 187, startPoint y: 158, endPoint x: 214, endPoint y: 164, distance: 28.0
click at [214, 164] on p "Activity 1 (9–11 min): Video Primer – Full Playthrough" at bounding box center [188, 172] width 120 height 19
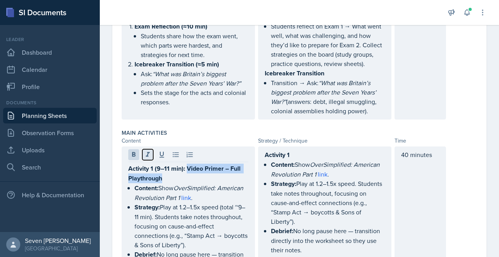
click at [145, 151] on icon at bounding box center [148, 155] width 8 height 8
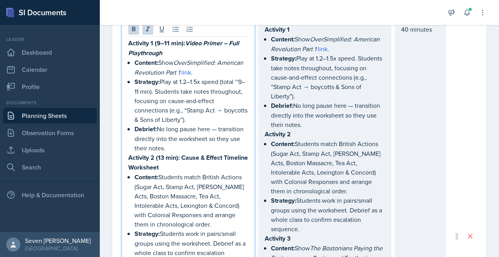
scroll to position [365, 0]
drag, startPoint x: 181, startPoint y: 144, endPoint x: 212, endPoint y: 158, distance: 34.0
click at [212, 158] on p "Activity 2 (13 min): Cause & Effect Timeline Worksheet" at bounding box center [188, 161] width 120 height 19
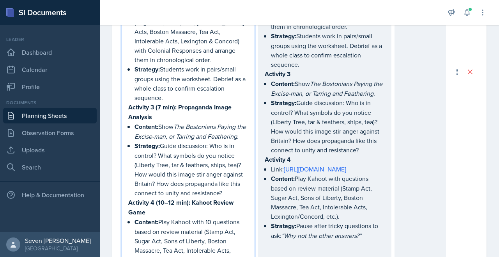
scroll to position [530, 0]
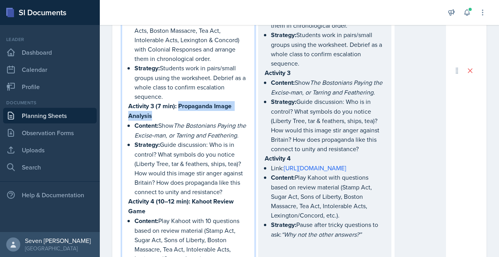
drag, startPoint x: 180, startPoint y: 94, endPoint x: 229, endPoint y: 104, distance: 50.2
click at [229, 104] on p "Activity 3 (7 min): Propaganda Image Analysis" at bounding box center [188, 110] width 120 height 19
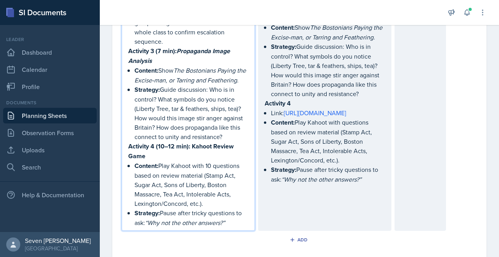
scroll to position [603, 0]
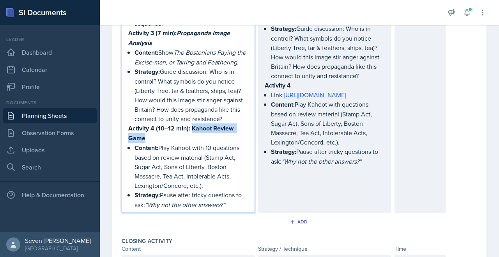
drag, startPoint x: 191, startPoint y: 123, endPoint x: 256, endPoint y: 129, distance: 65.4
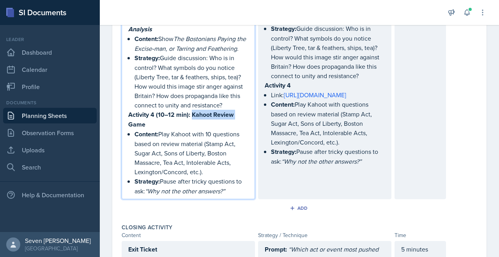
scroll to position [589, 0]
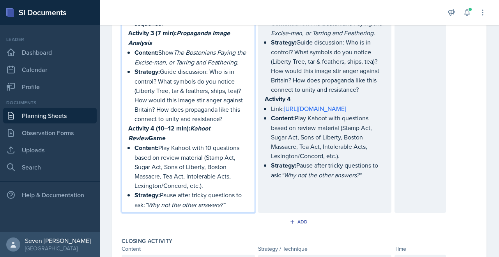
drag, startPoint x: 146, startPoint y: 135, endPoint x: 123, endPoint y: 135, distance: 23.0
click at [123, 135] on div "Activity 1 (9–11 min): Video Primer – Full Playthrough Content: Show OverSimpli…" at bounding box center [188, 4] width 133 height 416
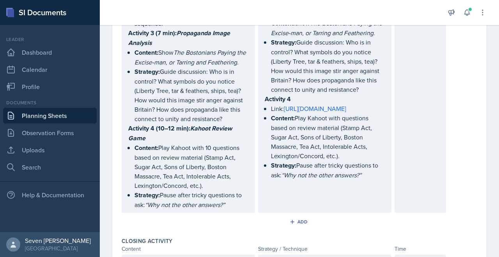
click at [195, 222] on div "Add" at bounding box center [300, 223] width 356 height 15
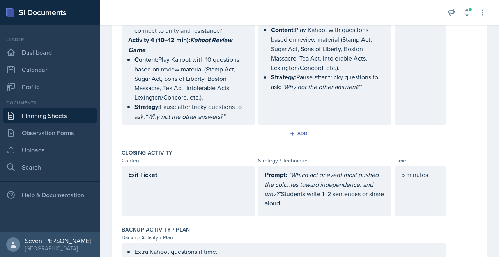
scroll to position [744, 0]
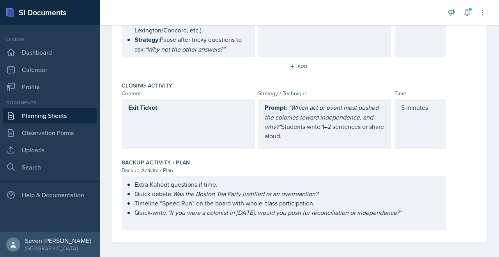
click at [230, 182] on div "Extra Kahoot questions if time. Quick debate: Was the Boston Tea Party justifie…" at bounding box center [284, 203] width 324 height 54
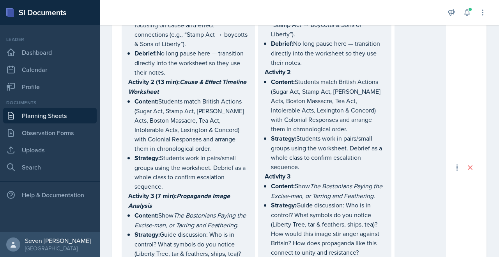
scroll to position [440, 0]
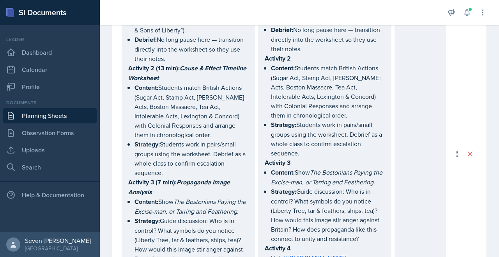
click at [297, 62] on p "Activity 2" at bounding box center [325, 58] width 120 height 10
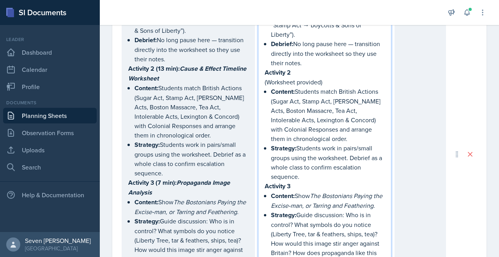
scroll to position [438, 0]
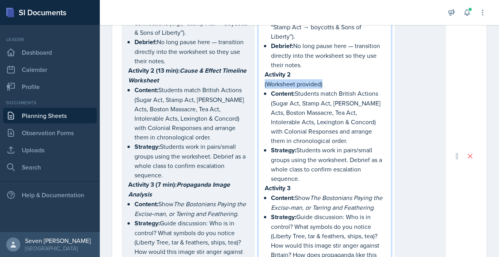
drag, startPoint x: 331, startPoint y: 70, endPoint x: 259, endPoint y: 71, distance: 72.1
click at [259, 71] on div "Activity 1 Content: Show OverSimplified: American Revolution Part 1 link . Stra…" at bounding box center [324, 156] width 133 height 416
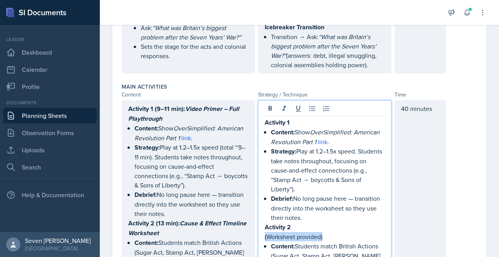
scroll to position [287, 0]
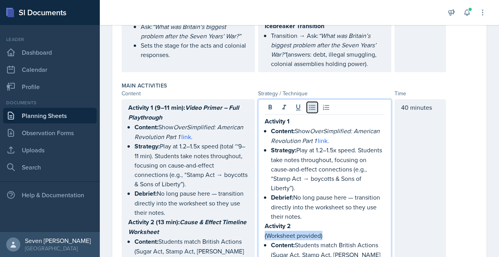
click at [307, 102] on button at bounding box center [312, 107] width 11 height 11
click at [347, 180] on p "Strategy: Play at 1.2–1.5x speed. Students take notes throughout, focusing on c…" at bounding box center [328, 168] width 114 height 47
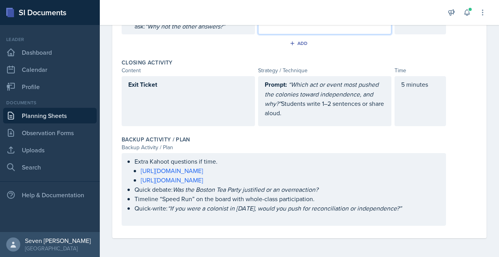
scroll to position [785, 0]
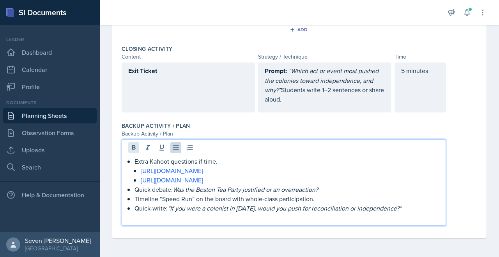
click at [129, 160] on div "Extra Kahoot questions if time. [URL][DOMAIN_NAME] [URL][DOMAIN_NAME] Quick deb…" at bounding box center [284, 182] width 324 height 86
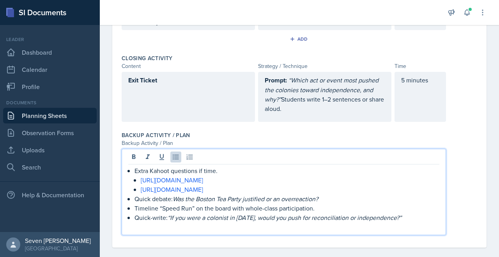
click at [135, 174] on li "Extra Kahoot questions if time. [URL][DOMAIN_NAME] [URL][DOMAIN_NAME]" at bounding box center [287, 180] width 305 height 28
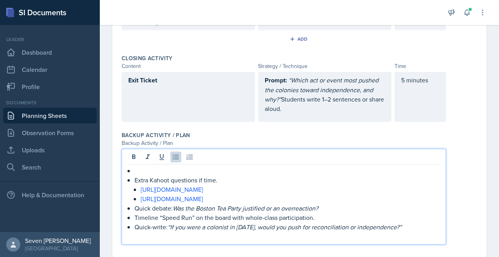
click at [143, 174] on p at bounding box center [287, 170] width 305 height 9
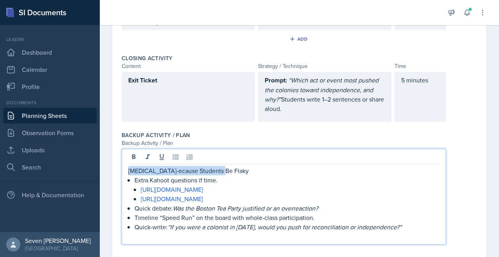
drag, startPoint x: 228, startPoint y: 175, endPoint x: 121, endPoint y: 175, distance: 106.8
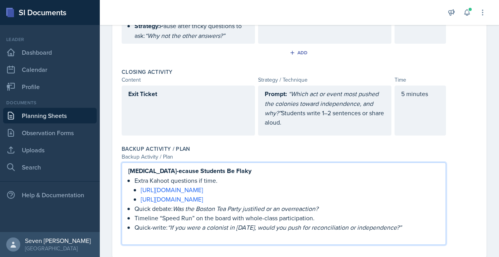
click at [236, 185] on p "Extra Kahoot questions if time." at bounding box center [287, 179] width 305 height 9
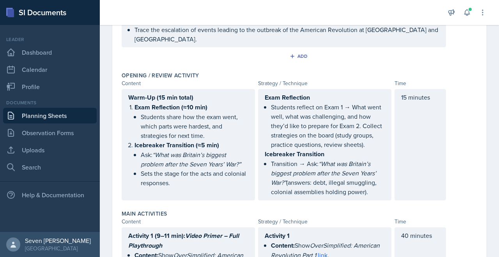
scroll to position [0, 0]
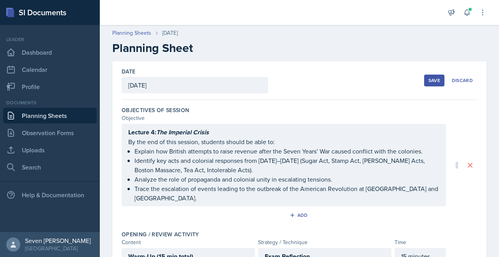
click at [432, 82] on div "Save" at bounding box center [435, 80] width 12 height 6
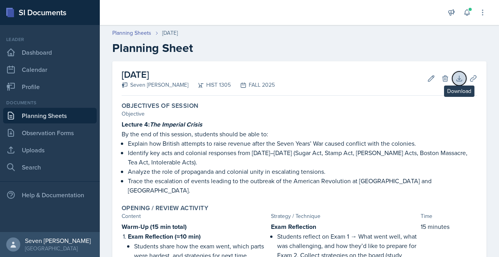
click at [462, 79] on icon at bounding box center [459, 78] width 8 height 8
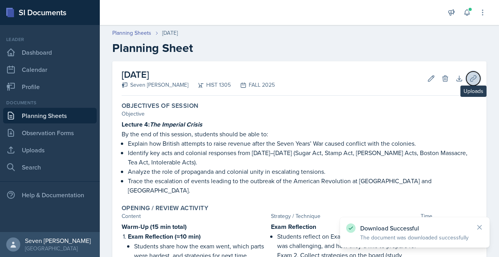
click at [476, 76] on icon at bounding box center [473, 78] width 8 height 8
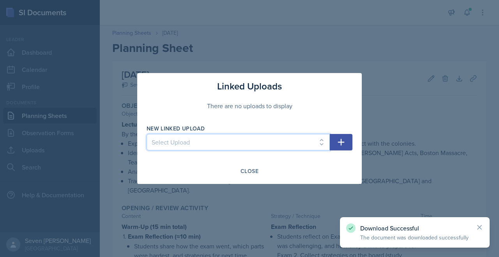
click at [311, 139] on select "Select Upload S.P #1 - Lecture 1: Columbus & Exploration" at bounding box center [238, 142] width 183 height 16
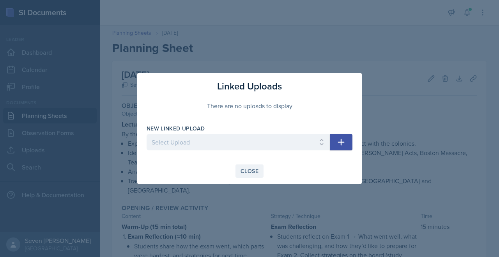
click at [246, 172] on div "Close" at bounding box center [250, 171] width 18 height 6
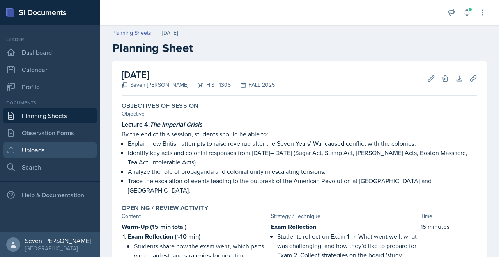
click at [45, 147] on link "Uploads" at bounding box center [50, 150] width 94 height 16
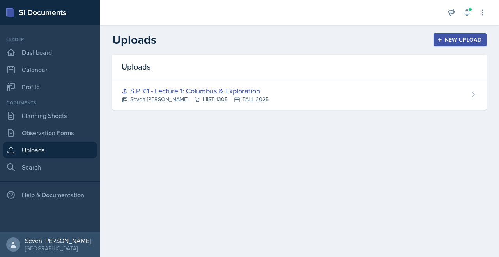
click at [462, 42] on div "New Upload" at bounding box center [460, 40] width 43 height 6
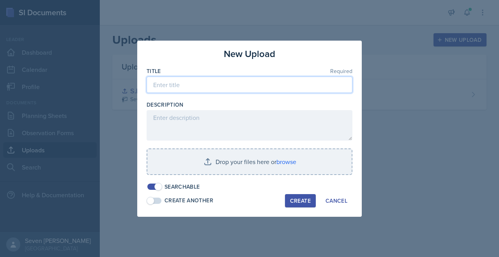
click at [241, 89] on input at bounding box center [250, 84] width 206 height 16
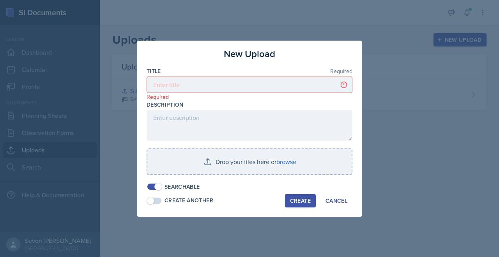
click at [383, 140] on div at bounding box center [249, 128] width 499 height 257
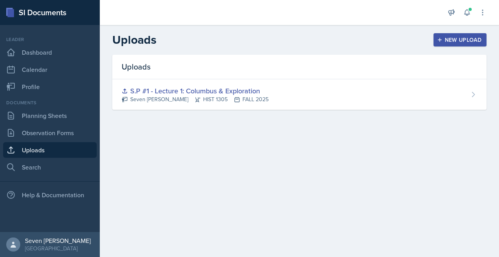
click at [457, 40] on div "New Upload" at bounding box center [460, 40] width 43 height 6
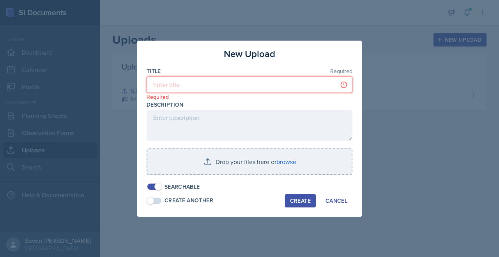
click at [203, 85] on input at bounding box center [250, 84] width 206 height 16
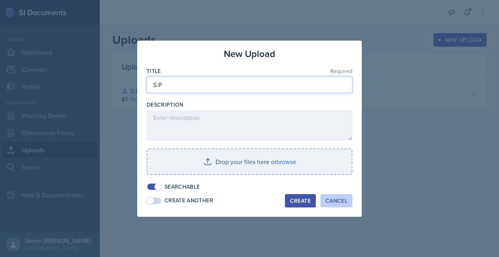
type input "S.P"
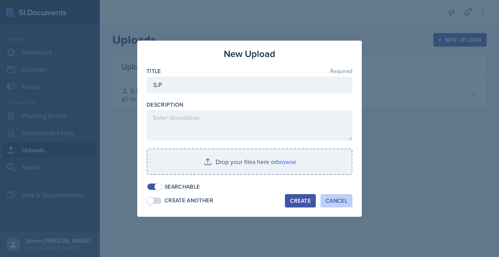
click at [344, 194] on button "Cancel" at bounding box center [337, 200] width 32 height 13
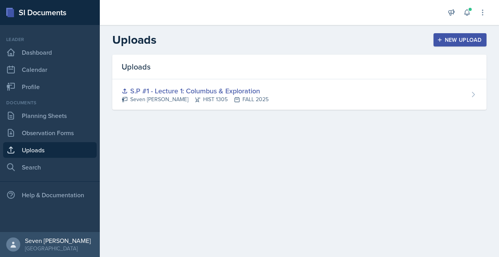
click at [452, 39] on div "New Upload" at bounding box center [460, 40] width 43 height 6
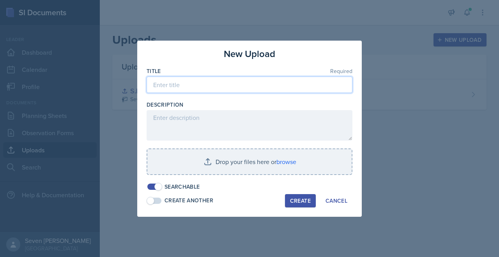
click at [221, 88] on input at bounding box center [250, 84] width 206 height 16
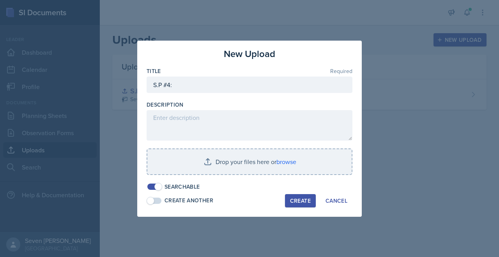
drag, startPoint x: 273, startPoint y: 41, endPoint x: 364, endPoint y: 115, distance: 118.1
click at [364, 115] on div "New Upload Title Required S.P #4: Description Drop your files here or browse Se…" at bounding box center [249, 128] width 499 height 257
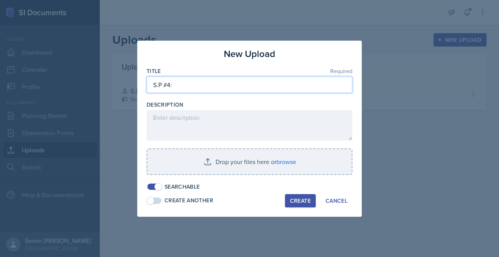
click at [237, 88] on input "S.P #4:" at bounding box center [250, 84] width 206 height 16
type input "S.P #4 - Lecture 4: The Imperial Crisis"
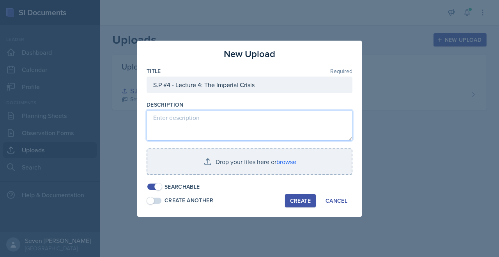
click at [198, 115] on textarea at bounding box center [250, 125] width 206 height 30
paste textarea "This session covers Lecture 4: The Imperial Crisis ([DATE]–[DATE]). Students wa…"
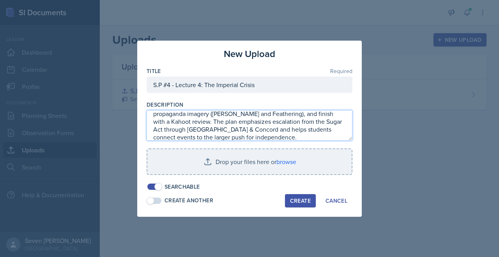
scroll to position [39, 0]
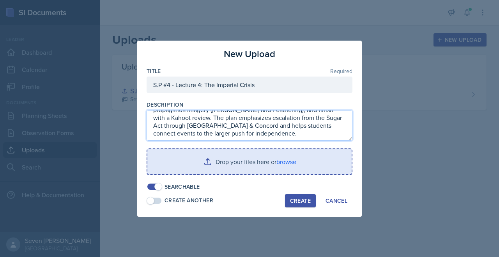
type textarea "This session covers Lecture 4: The Imperial Crisis ([DATE]–[DATE]). Students wa…"
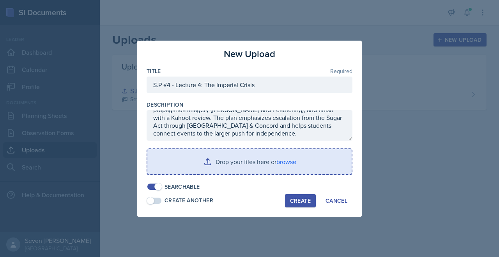
click at [279, 154] on input "file" at bounding box center [249, 161] width 204 height 25
click at [293, 160] on input "file" at bounding box center [249, 161] width 204 height 25
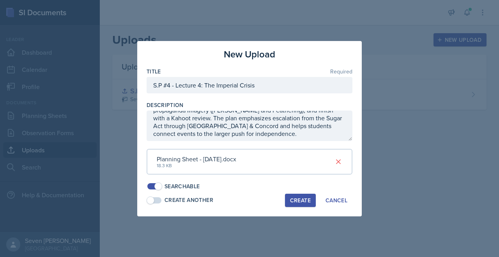
click at [298, 202] on div "Create" at bounding box center [300, 200] width 21 height 6
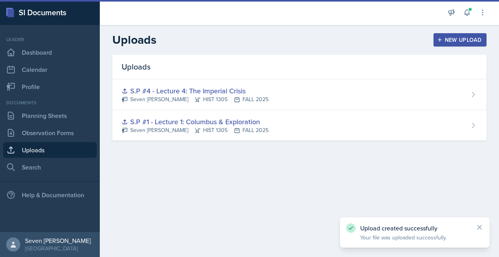
scroll to position [0, 0]
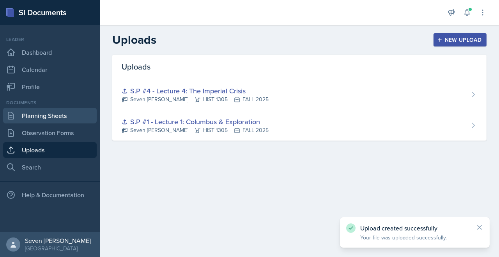
click at [34, 121] on link "Planning Sheets" at bounding box center [50, 116] width 94 height 16
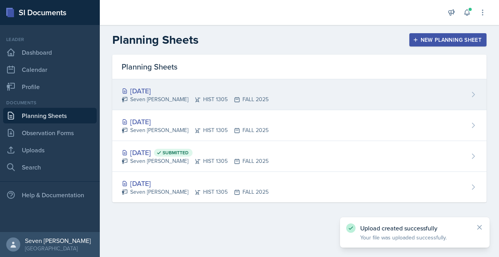
click at [216, 94] on div "[DATE]" at bounding box center [195, 90] width 147 height 11
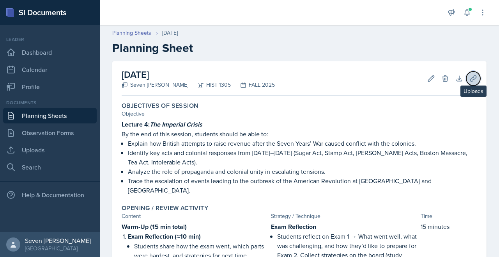
click at [475, 79] on icon at bounding box center [473, 78] width 8 height 8
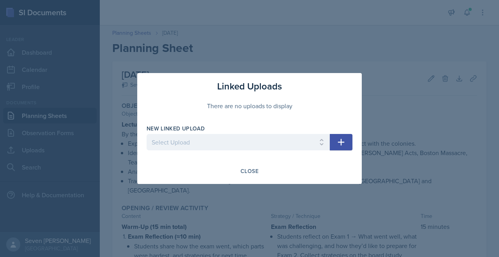
click at [299, 132] on div "New Linked Upload" at bounding box center [238, 128] width 183 height 8
click at [299, 142] on select "Select Upload S.P #1 - Lecture 1: Columbus & Exploration S.P #4 - Lecture 4: Th…" at bounding box center [238, 142] width 183 height 16
select select "40ece654-bdbe-400b-add4-d41041b6bb78"
click at [147, 134] on select "Select Upload S.P #1 - Lecture 1: Columbus & Exploration S.P #4 - Lecture 4: Th…" at bounding box center [238, 142] width 183 height 16
click at [345, 144] on icon "button" at bounding box center [341, 141] width 9 height 9
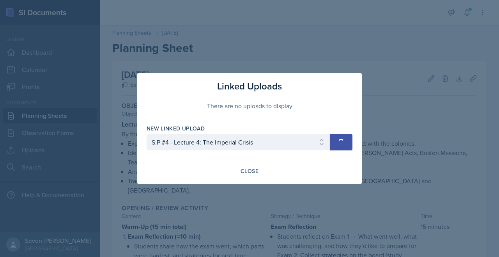
select select
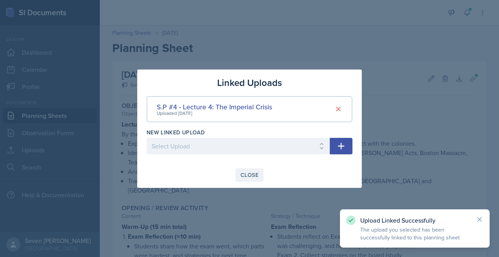
click at [255, 173] on div "Close" at bounding box center [250, 175] width 18 height 6
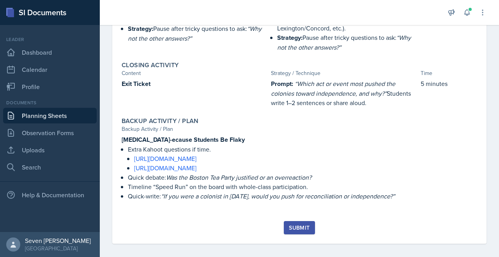
scroll to position [634, 0]
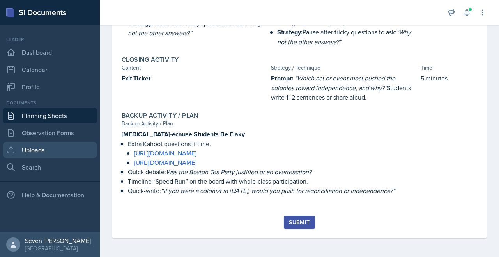
click at [51, 146] on link "Uploads" at bounding box center [50, 150] width 94 height 16
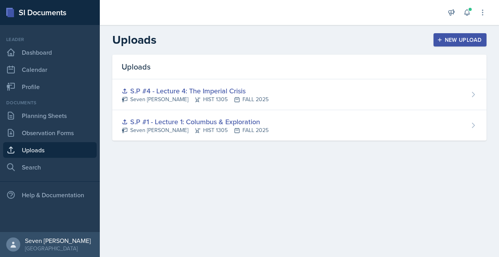
click at [440, 44] on button "New Upload" at bounding box center [460, 39] width 53 height 13
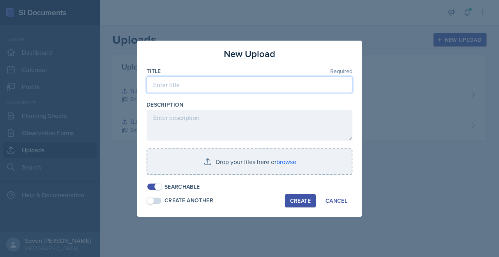
click at [233, 83] on input at bounding box center [250, 84] width 206 height 16
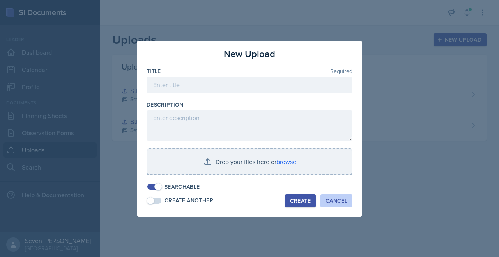
click at [336, 198] on div "Cancel" at bounding box center [337, 200] width 22 height 6
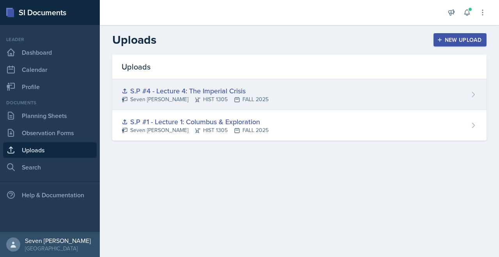
click at [426, 88] on div "S.P #4 - Lecture 4: The Imperial Crisis Seven Del Lincoln HIST 1305 FALL 2025" at bounding box center [299, 94] width 374 height 31
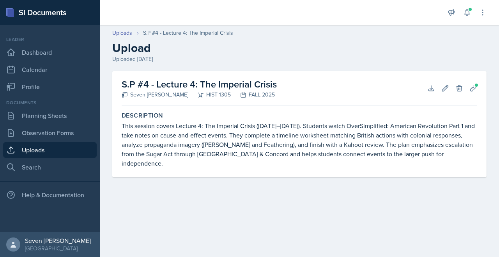
drag, startPoint x: 285, startPoint y: 82, endPoint x: 115, endPoint y: 84, distance: 169.6
click at [115, 84] on div "S.P #4 - Lecture 4: The Imperial Crisis Seven Del Lincoln HIST 1305 FALL 2025 D…" at bounding box center [299, 124] width 374 height 106
click at [52, 143] on link "Uploads" at bounding box center [50, 150] width 94 height 16
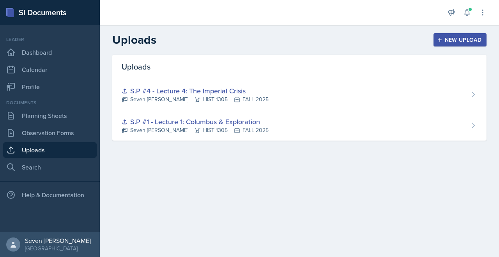
click at [449, 39] on div "New Upload" at bounding box center [460, 40] width 43 height 6
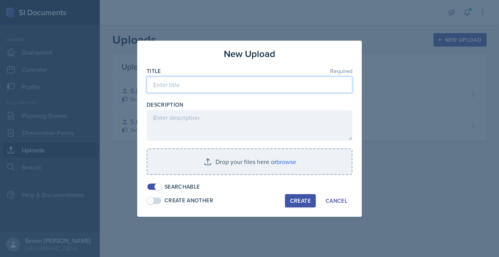
click at [210, 82] on input at bounding box center [250, 84] width 206 height 16
paste input "S.P #4 - Lecture 4: The Imperial Crisis"
type input "S.P #4 - Lecture 4: The Imperial Crisis"
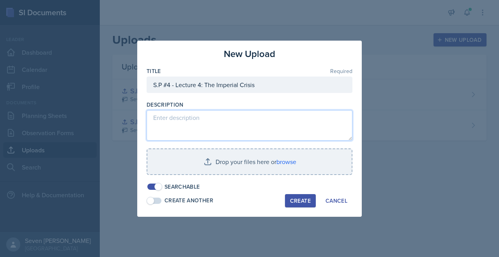
click at [218, 126] on textarea at bounding box center [250, 125] width 206 height 30
click at [230, 120] on textarea at bounding box center [250, 125] width 206 height 30
paste textarea "This worksheet accompanies Lecture 4: The Imperial Crisis ([DATE]–[DATE]). Stud…"
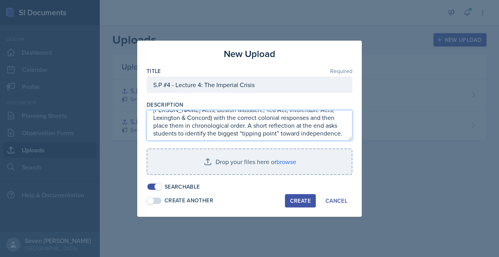
scroll to position [36, 0]
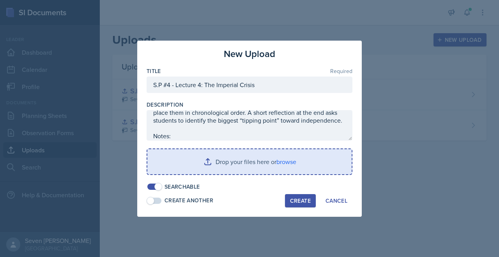
click at [271, 156] on input "file" at bounding box center [249, 161] width 204 height 25
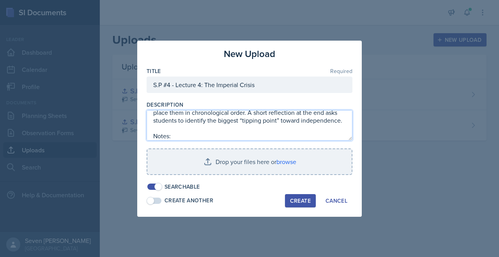
click at [190, 135] on textarea "This worksheet accompanies Lecture 4: The Imperial Crisis ([DATE]–[DATE]). Stud…" at bounding box center [250, 125] width 206 height 30
paste textarea "Here’s the facilitator’s answer key for the worksheet, so other SIs can debrief…"
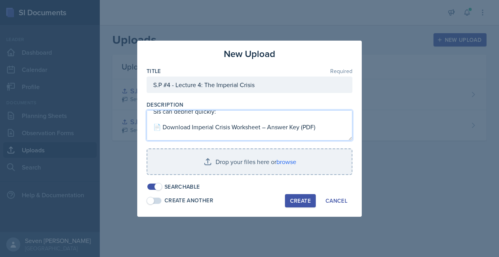
scroll to position [68, 0]
drag, startPoint x: 324, startPoint y: 126, endPoint x: 133, endPoint y: 119, distance: 192.0
click at [133, 119] on div "New Upload Title Required S.P #4 - Lecture 4: The Imperial Crisis Description T…" at bounding box center [249, 128] width 499 height 257
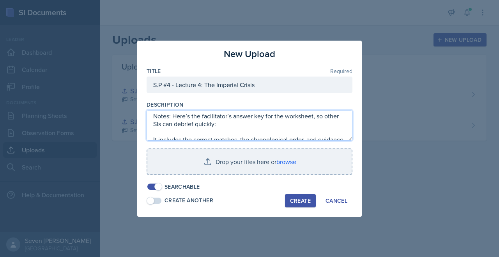
scroll to position [53, 0]
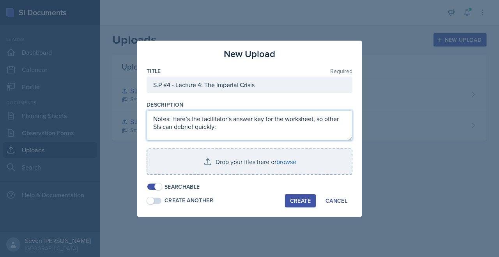
click at [172, 118] on textarea "This worksheet accompanies Lecture 4: The Imperial Crisis ([DATE]–[DATE]). Stud…" at bounding box center [250, 125] width 206 height 30
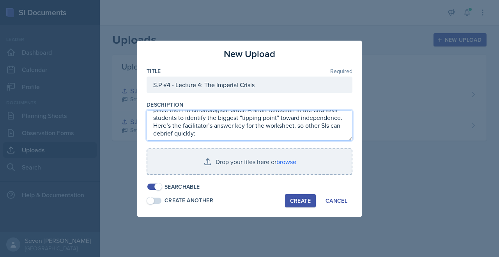
scroll to position [37, 0]
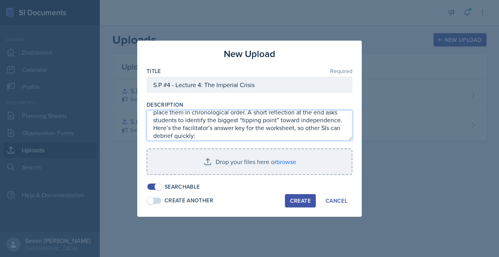
click at [342, 122] on textarea "This worksheet accompanies Lecture 4: The Imperial Crisis ([DATE]–[DATE]). Stud…" at bounding box center [250, 125] width 206 height 30
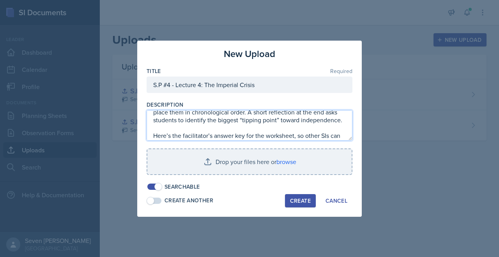
scroll to position [44, 0]
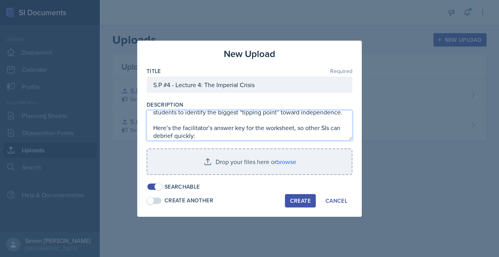
click at [328, 126] on textarea "This worksheet accompanies Lecture 4: The Imperial Crisis ([DATE]–[DATE]). Stud…" at bounding box center [250, 125] width 206 height 30
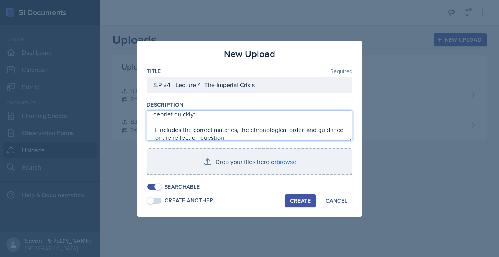
scroll to position [70, 0]
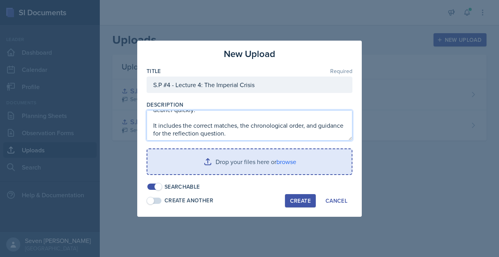
type textarea "This worksheet accompanies Lecture 4: The Imperial Crisis ([DATE]–[DATE]). Stud…"
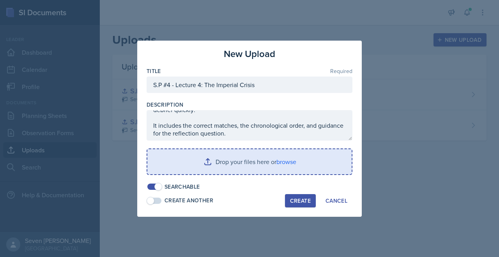
click at [257, 158] on input "file" at bounding box center [249, 161] width 204 height 25
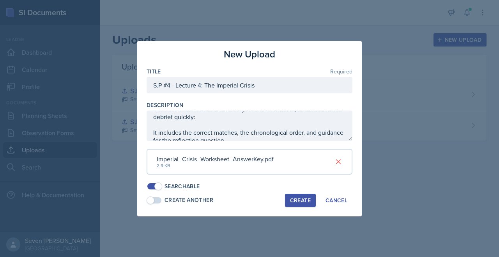
scroll to position [63, 0]
click at [303, 195] on button "Create" at bounding box center [300, 199] width 31 height 13
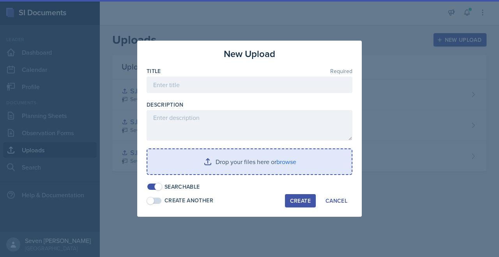
scroll to position [0, 0]
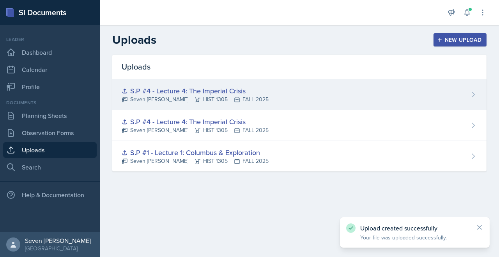
click at [470, 93] on icon at bounding box center [473, 94] width 8 height 8
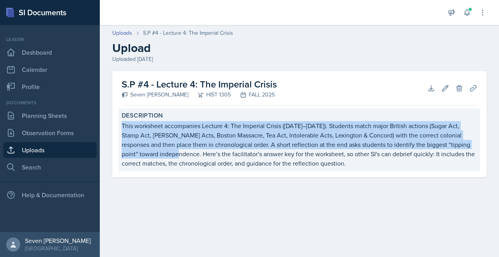
drag, startPoint x: 122, startPoint y: 122, endPoint x: 166, endPoint y: 154, distance: 54.4
click at [166, 154] on div "This worksheet accompanies Lecture 4: The Imperial Crisis ([DATE]–[DATE]). Stud…" at bounding box center [300, 144] width 356 height 47
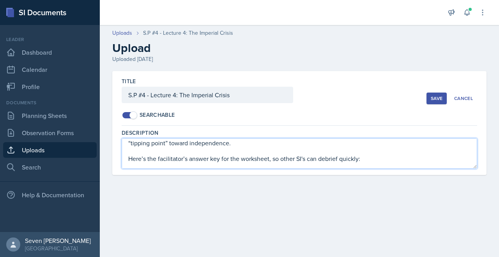
scroll to position [23, 0]
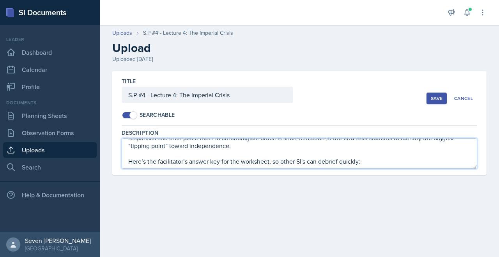
drag, startPoint x: 131, startPoint y: 143, endPoint x: 257, endPoint y: 149, distance: 126.8
click at [257, 149] on textarea "This worksheet accompanies Lecture 4: The Imperial Crisis ([DATE]–[DATE]). Stud…" at bounding box center [300, 153] width 356 height 30
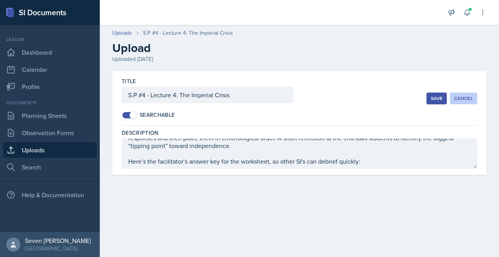
click at [470, 94] on button "Cancel" at bounding box center [463, 98] width 27 height 12
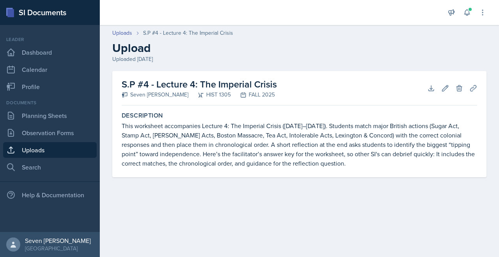
click at [53, 150] on link "Uploads" at bounding box center [50, 150] width 94 height 16
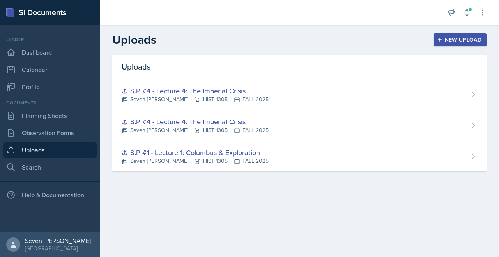
click at [452, 41] on div "New Upload" at bounding box center [460, 40] width 43 height 6
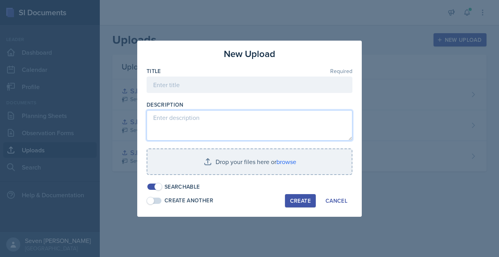
click at [188, 113] on textarea at bounding box center [250, 125] width 206 height 30
paste textarea "This worksheet accompanies Lecture 4: The Imperial Crisis ([DATE]–[DATE]). Stud…"
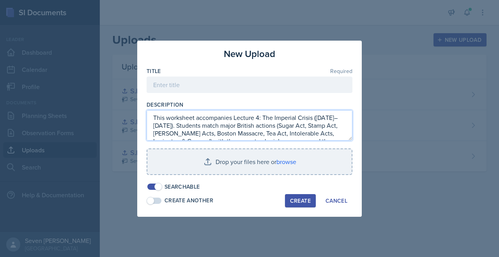
scroll to position [21, 0]
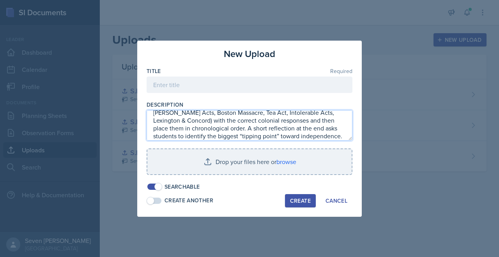
type textarea "This worksheet accompanies Lecture 4: The Imperial Crisis ([DATE]–[DATE]). Stud…"
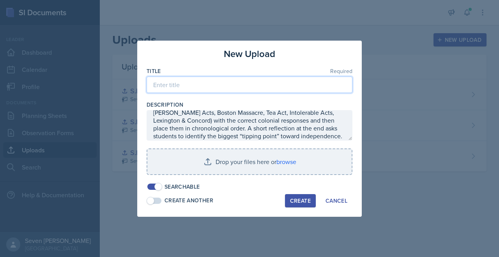
click at [185, 80] on input at bounding box center [250, 84] width 206 height 16
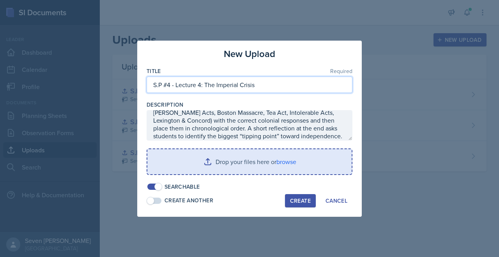
type input "S.P #4 - Lecture 4: The Imperial Crisis"
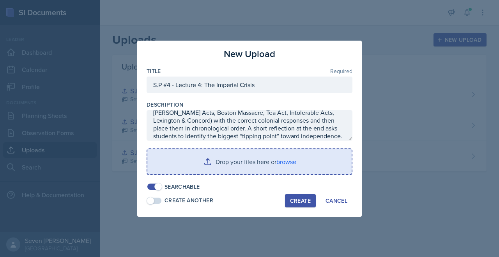
click at [244, 158] on input "file" at bounding box center [249, 161] width 204 height 25
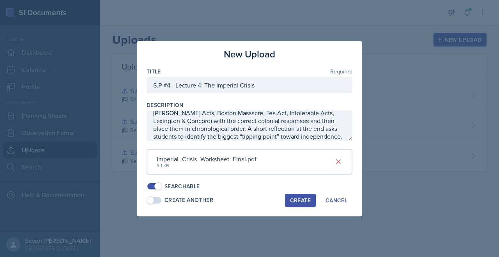
click at [150, 198] on span at bounding box center [151, 200] width 8 height 8
click at [294, 202] on div "Create" at bounding box center [300, 200] width 21 height 6
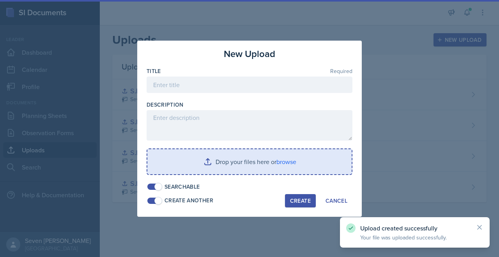
scroll to position [0, 0]
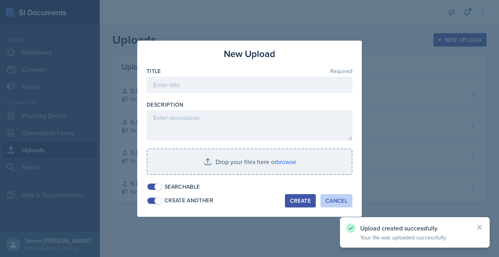
click at [333, 199] on div "Cancel" at bounding box center [337, 200] width 22 height 6
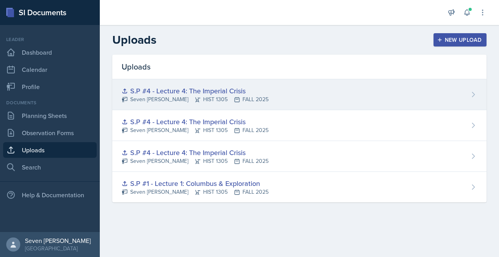
click at [462, 92] on div "S.P #4 - Lecture 4: The Imperial Crisis Seven Del Lincoln HIST 1305 FALL 2025" at bounding box center [299, 94] width 374 height 31
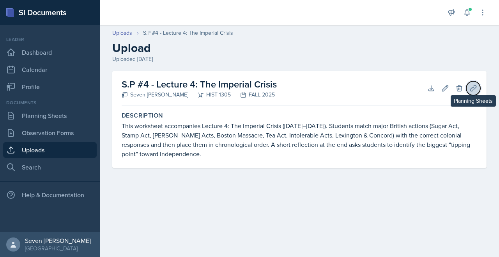
click at [476, 88] on icon at bounding box center [473, 88] width 8 height 8
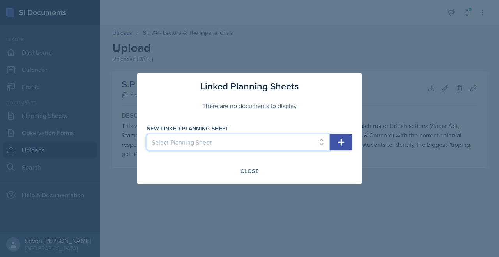
click at [314, 136] on select "Select Planning Sheet [DATE] [DATE] [DATE] [DATE]" at bounding box center [238, 142] width 183 height 16
select select "48189d4f-4348-4d5c-b725-64d2ea95e466"
click at [147, 134] on select "Select Planning Sheet [DATE] [DATE] [DATE] [DATE]" at bounding box center [238, 142] width 183 height 16
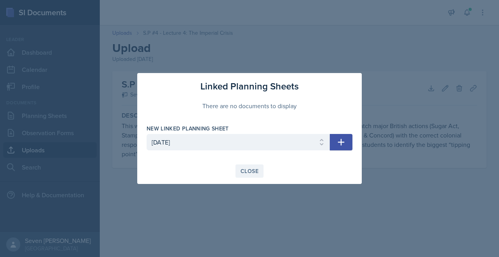
click at [255, 169] on div "Close" at bounding box center [250, 171] width 18 height 6
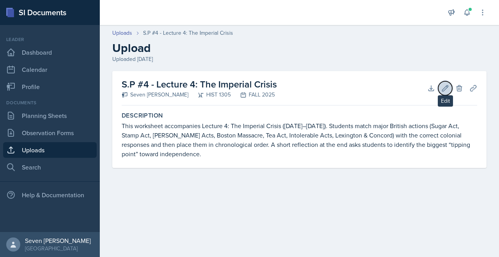
click at [449, 85] on icon at bounding box center [445, 88] width 8 height 8
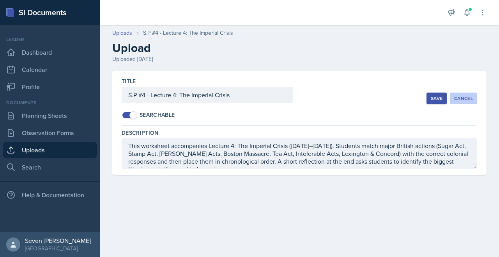
click at [459, 95] on div "Cancel" at bounding box center [463, 98] width 19 height 6
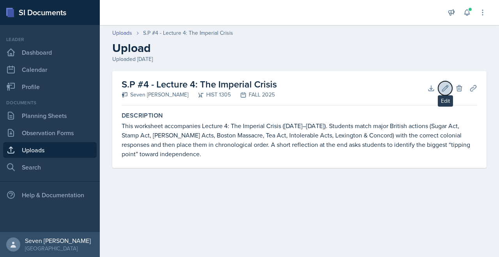
click at [444, 85] on icon at bounding box center [445, 88] width 8 height 8
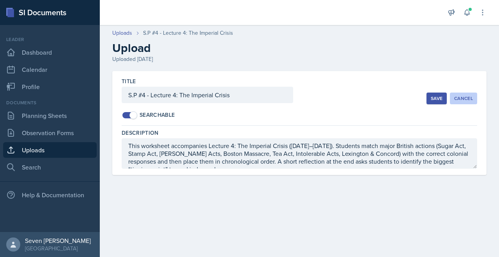
click at [459, 97] on div "Cancel" at bounding box center [463, 98] width 19 height 6
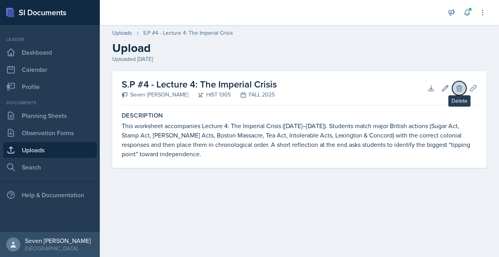
click at [455, 87] on button "Delete" at bounding box center [459, 88] width 14 height 14
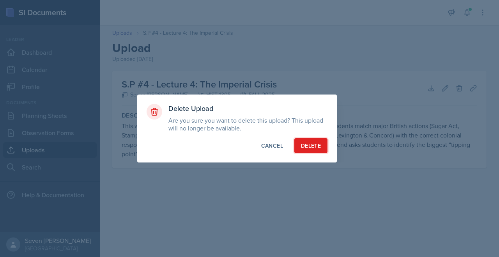
click at [307, 140] on button "Delete" at bounding box center [310, 145] width 33 height 15
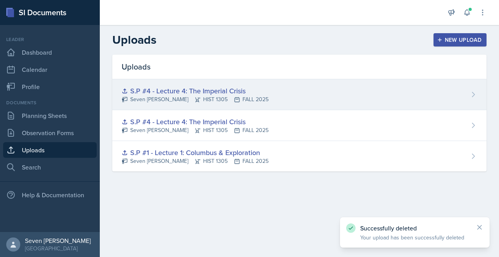
click at [291, 100] on div "S.P #4 - Lecture 4: The Imperial Crisis Seven Del Lincoln HIST 1305 FALL 2025" at bounding box center [299, 94] width 374 height 31
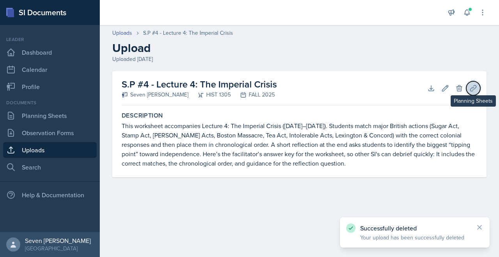
click at [473, 89] on icon at bounding box center [473, 88] width 8 height 8
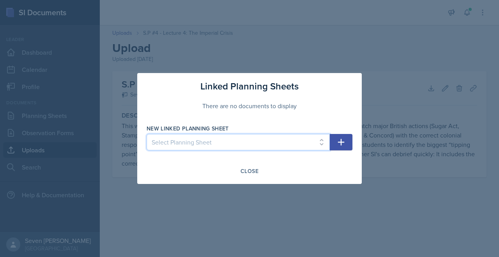
click at [309, 135] on select "Select Planning Sheet [DATE] [DATE] [DATE] [DATE]" at bounding box center [238, 142] width 183 height 16
select select "48189d4f-4348-4d5c-b725-64d2ea95e466"
click at [147, 134] on select "Select Planning Sheet [DATE] [DATE] [DATE] [DATE]" at bounding box center [238, 142] width 183 height 16
click at [347, 143] on button "button" at bounding box center [341, 142] width 23 height 16
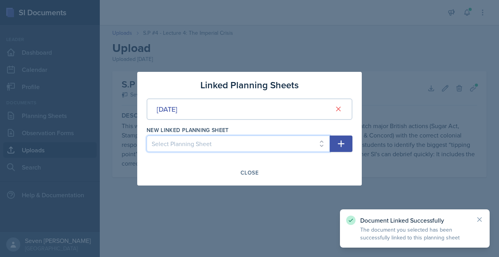
click at [292, 143] on select "Select Planning Sheet [DATE] [DATE] [DATE]" at bounding box center [238, 143] width 183 height 16
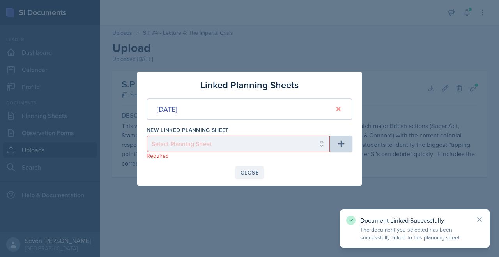
click at [248, 169] on div "Close" at bounding box center [250, 172] width 18 height 6
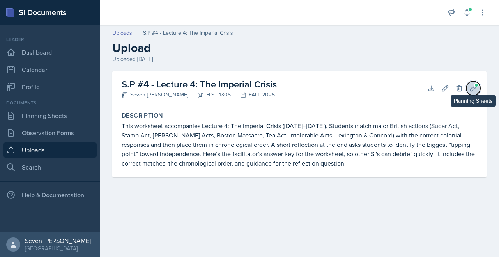
click at [475, 88] on icon at bounding box center [473, 88] width 6 height 6
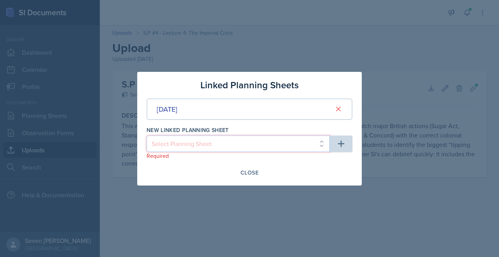
click at [324, 140] on select "Select Planning Sheet [DATE] [DATE] [DATE]" at bounding box center [238, 143] width 183 height 16
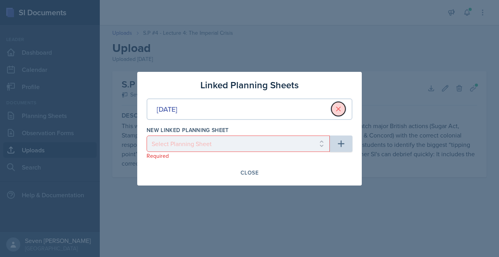
click at [338, 108] on icon at bounding box center [339, 109] width 8 height 8
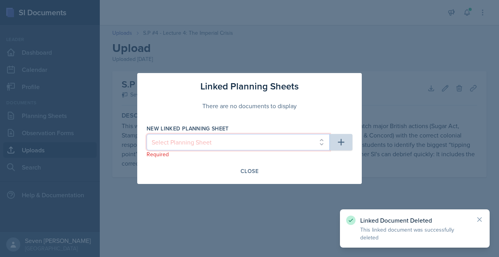
click at [281, 141] on select "Select Planning Sheet [DATE] [DATE] [DATE] [DATE]" at bounding box center [238, 142] width 183 height 16
select select "48189d4f-4348-4d5c-b725-64d2ea95e466"
click at [147, 134] on select "Select Planning Sheet [DATE] [DATE] [DATE] [DATE]" at bounding box center [238, 142] width 183 height 16
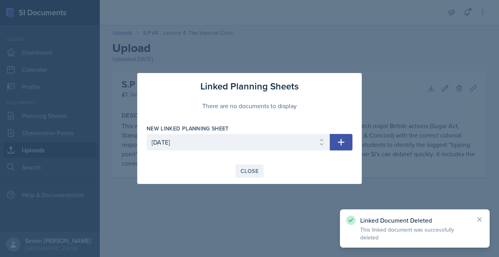
click at [252, 170] on div "Close" at bounding box center [250, 171] width 18 height 6
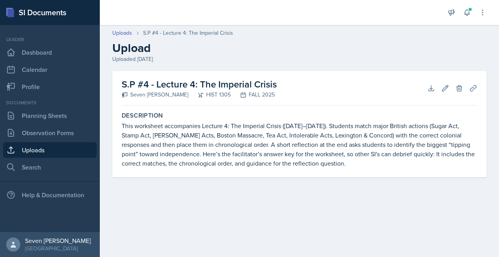
click at [63, 145] on link "Uploads" at bounding box center [50, 150] width 94 height 16
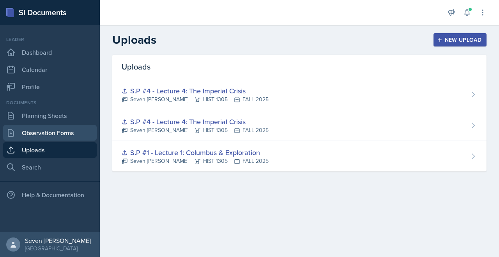
click at [64, 135] on link "Observation Forms" at bounding box center [50, 133] width 94 height 16
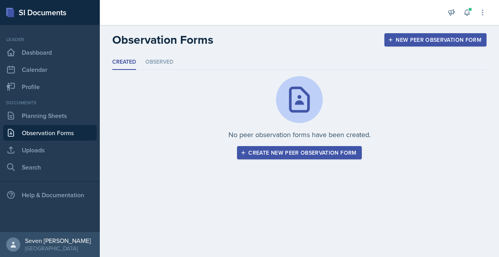
click at [62, 138] on link "Observation Forms" at bounding box center [50, 133] width 94 height 16
click at [58, 149] on link "Uploads" at bounding box center [50, 150] width 94 height 16
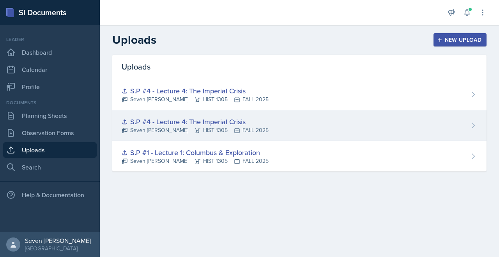
click at [312, 120] on div "S.P #4 - Lecture 4: The Imperial Crisis Seven Del Lincoln HIST 1305 FALL 2025" at bounding box center [299, 125] width 374 height 31
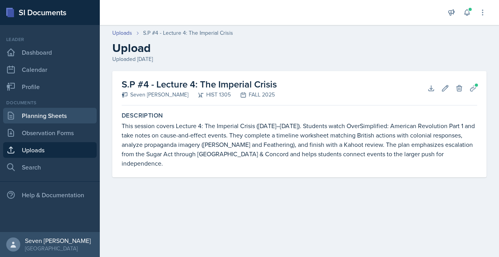
click at [58, 115] on link "Planning Sheets" at bounding box center [50, 116] width 94 height 16
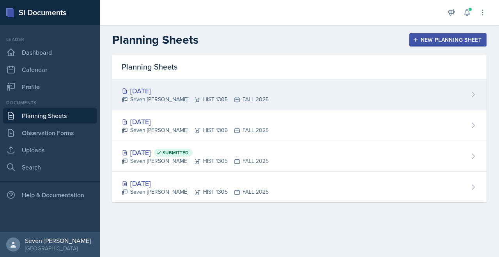
click at [283, 96] on div "[DATE] Seven Del Lincoln HIST 1305 FALL 2025" at bounding box center [299, 94] width 374 height 31
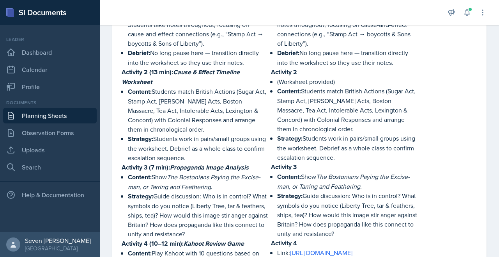
scroll to position [634, 0]
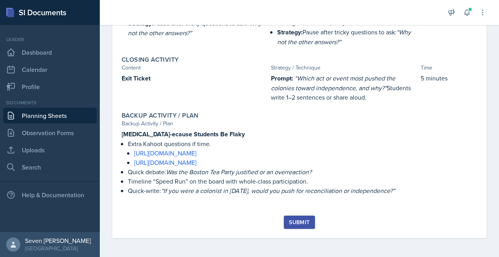
click at [300, 219] on div "Submit" at bounding box center [299, 222] width 21 height 6
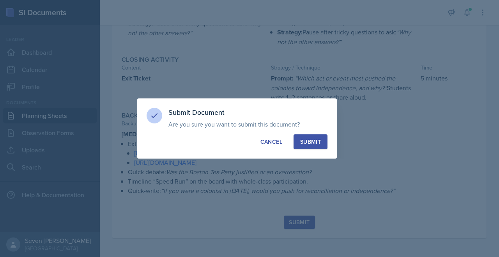
click at [318, 140] on div "Submit" at bounding box center [310, 142] width 21 height 8
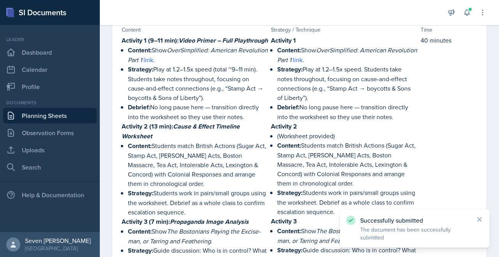
scroll to position [0, 0]
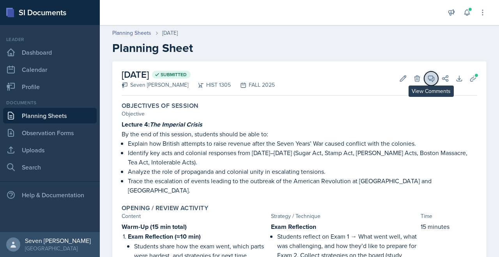
click at [430, 78] on icon at bounding box center [431, 78] width 8 height 8
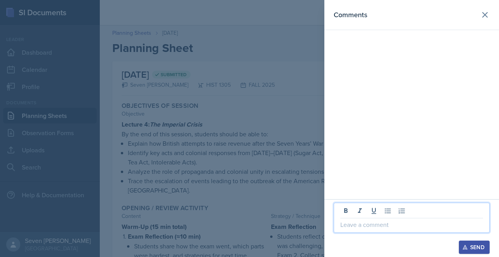
click at [423, 228] on p at bounding box center [411, 224] width 143 height 9
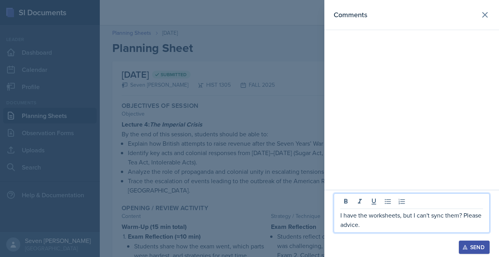
click at [476, 246] on div "Send" at bounding box center [474, 247] width 21 height 6
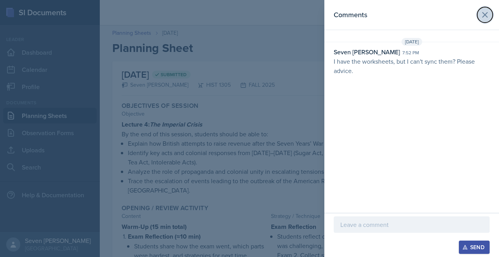
click at [487, 11] on icon at bounding box center [484, 14] width 9 height 9
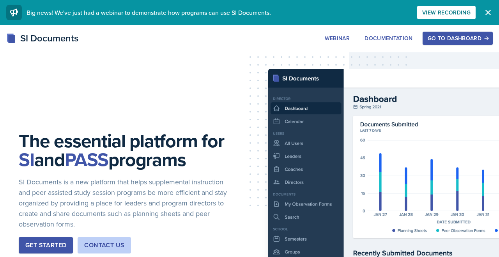
scroll to position [2314, 0]
click at [464, 31] on div "SI Documents Webinar Documentation Go to Dashboard Sign Up Go to Dashboard" at bounding box center [249, 38] width 499 height 14
click at [464, 38] on div "Go to Dashboard" at bounding box center [458, 38] width 60 height 6
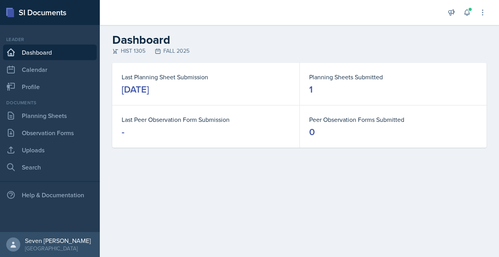
click at [133, 84] on div "[DATE]" at bounding box center [135, 89] width 27 height 12
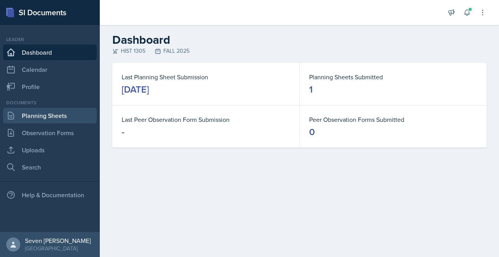
click at [33, 116] on link "Planning Sheets" at bounding box center [50, 116] width 94 height 16
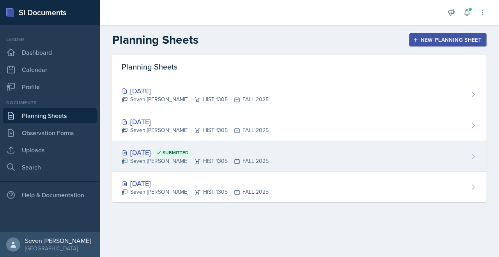
click at [160, 154] on div "Sep 9th, 2025 Submitted" at bounding box center [195, 152] width 147 height 11
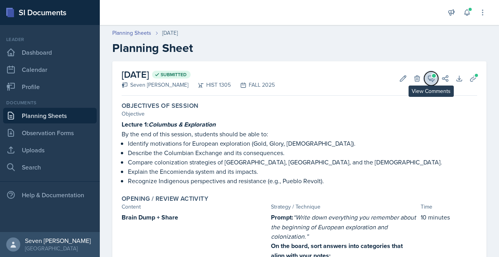
click at [430, 76] on icon at bounding box center [431, 78] width 8 height 8
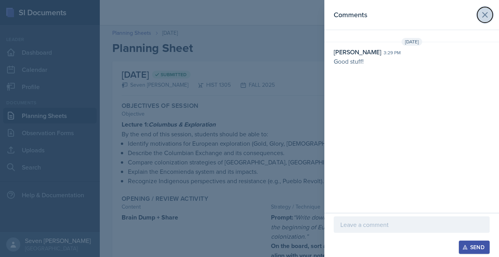
click at [485, 16] on icon at bounding box center [484, 14] width 9 height 9
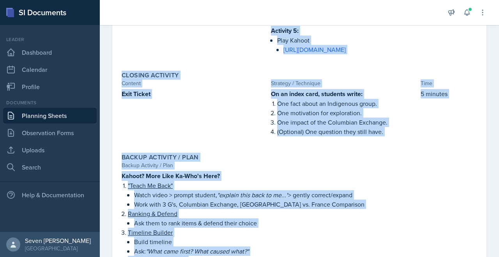
scroll to position [677, 0]
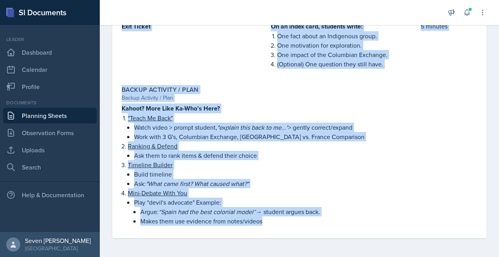
drag, startPoint x: 122, startPoint y: 124, endPoint x: 308, endPoint y: 264, distance: 232.0
type textarea "Lecture 1: Columbus & Exploration By the end of this session, students should b…"
copy div "Lecture 1: Columbus & Exploration By the end of this session, students should b…"
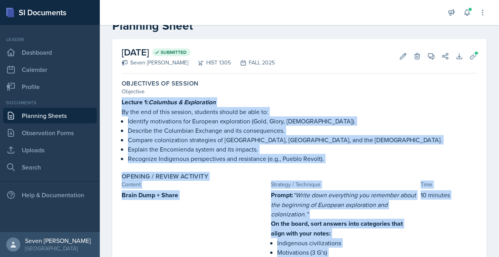
scroll to position [0, 0]
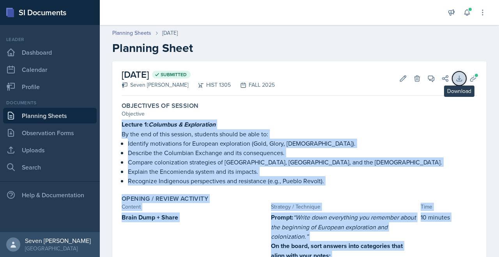
click at [461, 78] on icon at bounding box center [459, 78] width 8 height 8
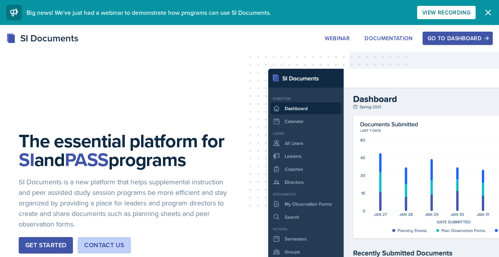
click at [440, 38] on div "Go to Dashboard" at bounding box center [458, 38] width 60 height 6
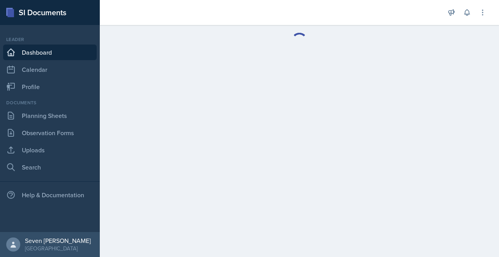
scroll to position [2314, 0]
click at [42, 138] on link "Observation Forms" at bounding box center [50, 133] width 94 height 16
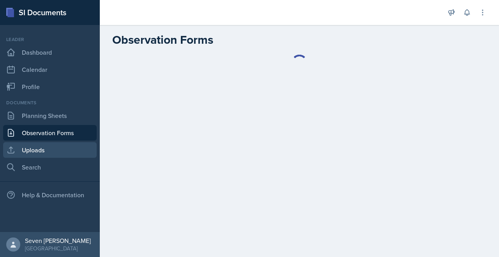
click at [41, 145] on link "Uploads" at bounding box center [50, 150] width 94 height 16
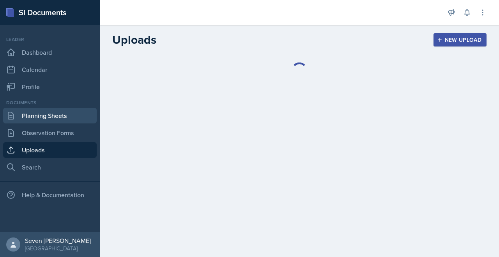
click at [51, 117] on link "Planning Sheets" at bounding box center [50, 116] width 94 height 16
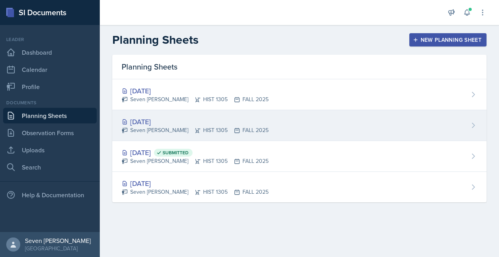
click at [165, 119] on div "[DATE]" at bounding box center [195, 121] width 147 height 11
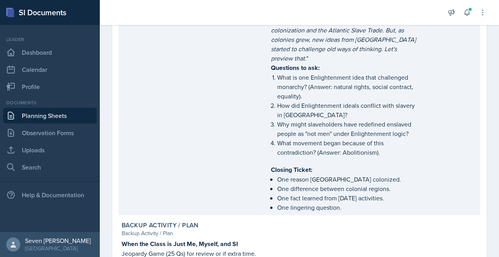
scroll to position [850, 0]
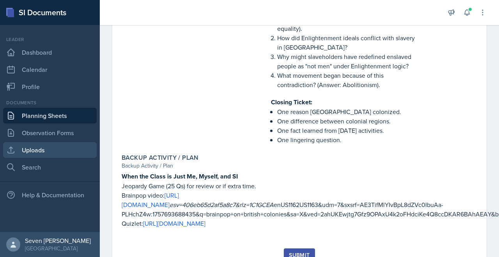
click at [43, 145] on link "Uploads" at bounding box center [50, 150] width 94 height 16
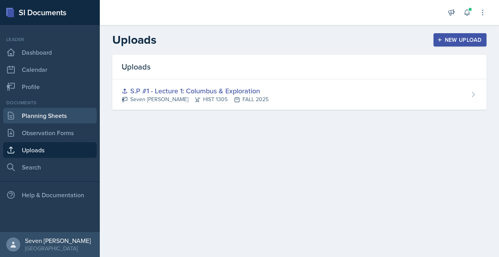
click at [62, 115] on link "Planning Sheets" at bounding box center [50, 116] width 94 height 16
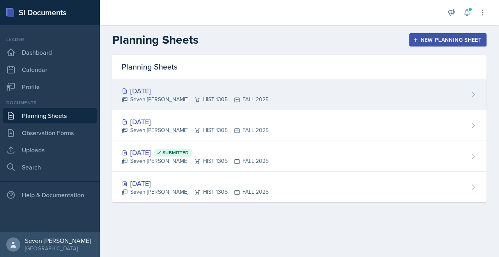
click at [169, 85] on div "[DATE]" at bounding box center [195, 90] width 147 height 11
